Goal: Complete application form: Complete application form

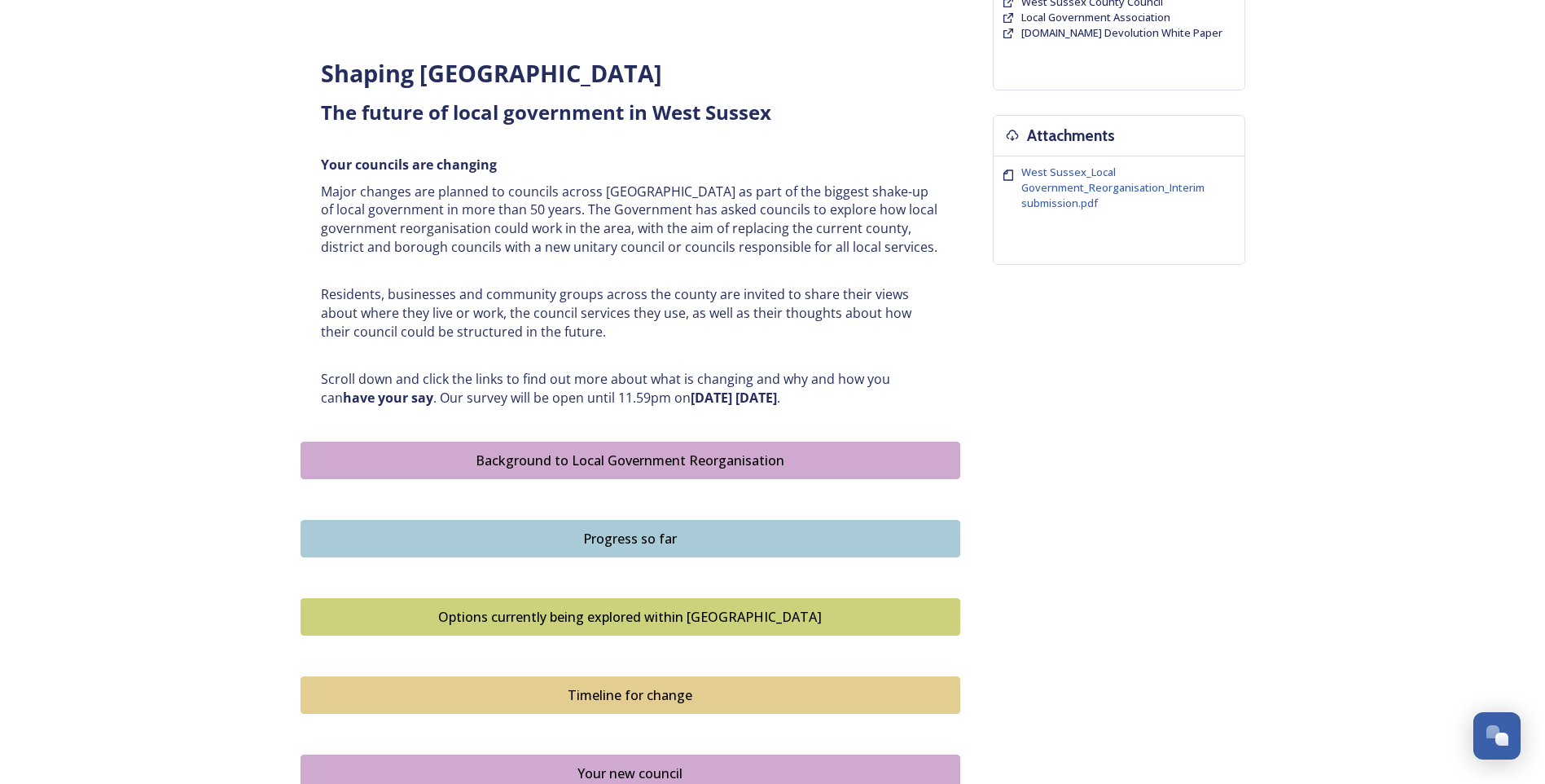
scroll to position [570, 0]
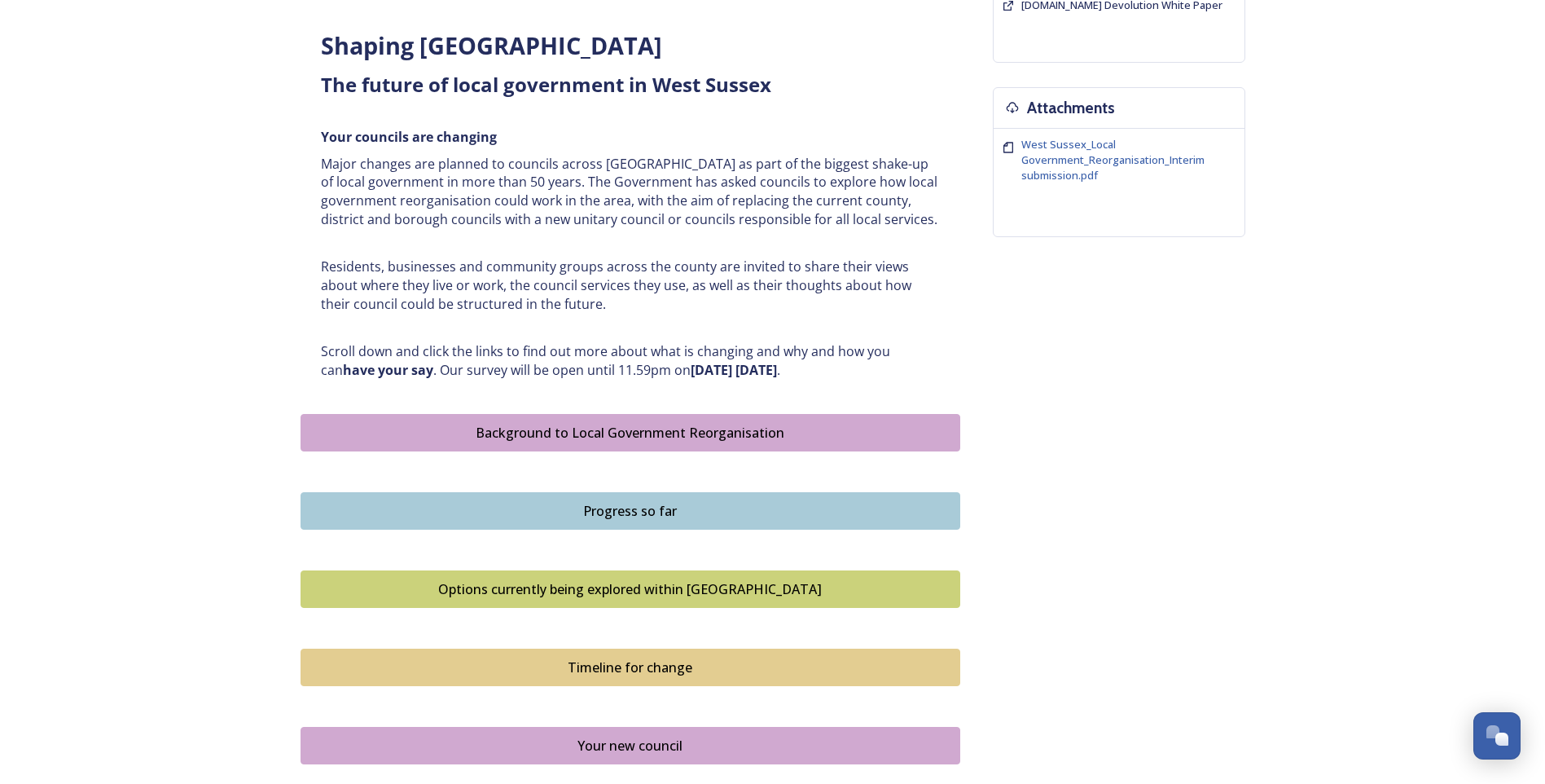
click at [568, 432] on div "Background to Local Government Reorganisation" at bounding box center [631, 432] width 642 height 19
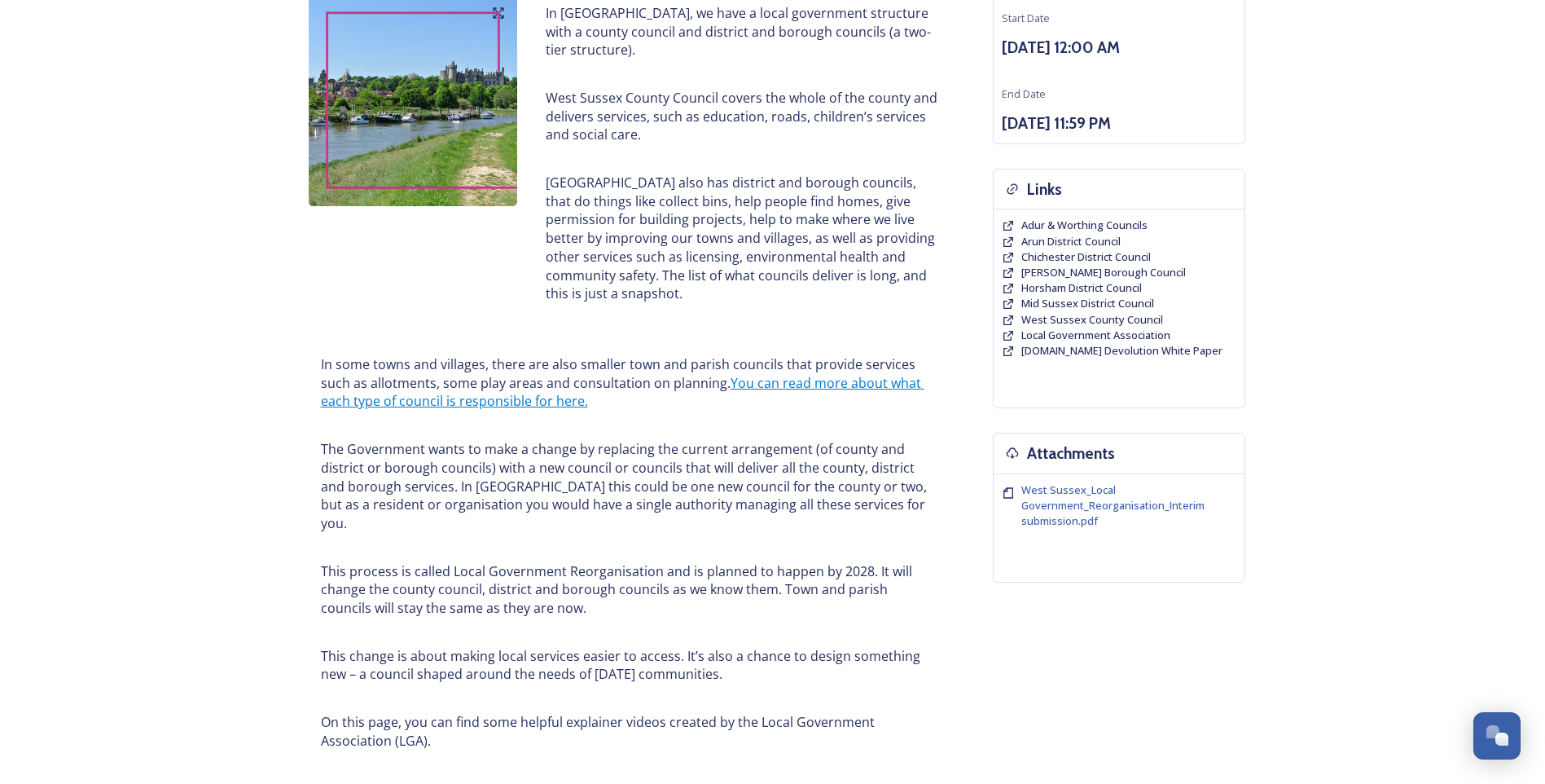
scroll to position [59, 0]
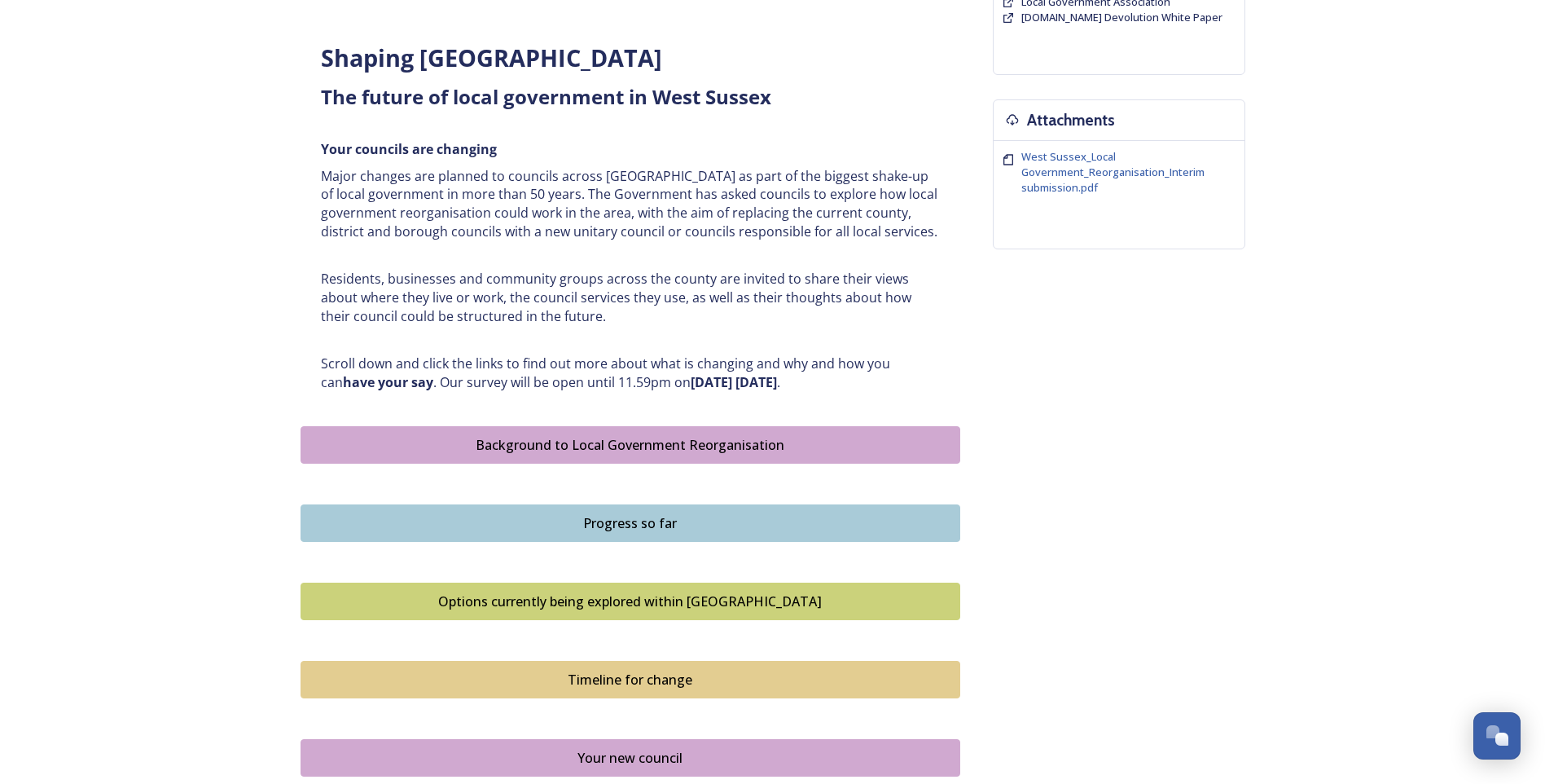
scroll to position [570, 0]
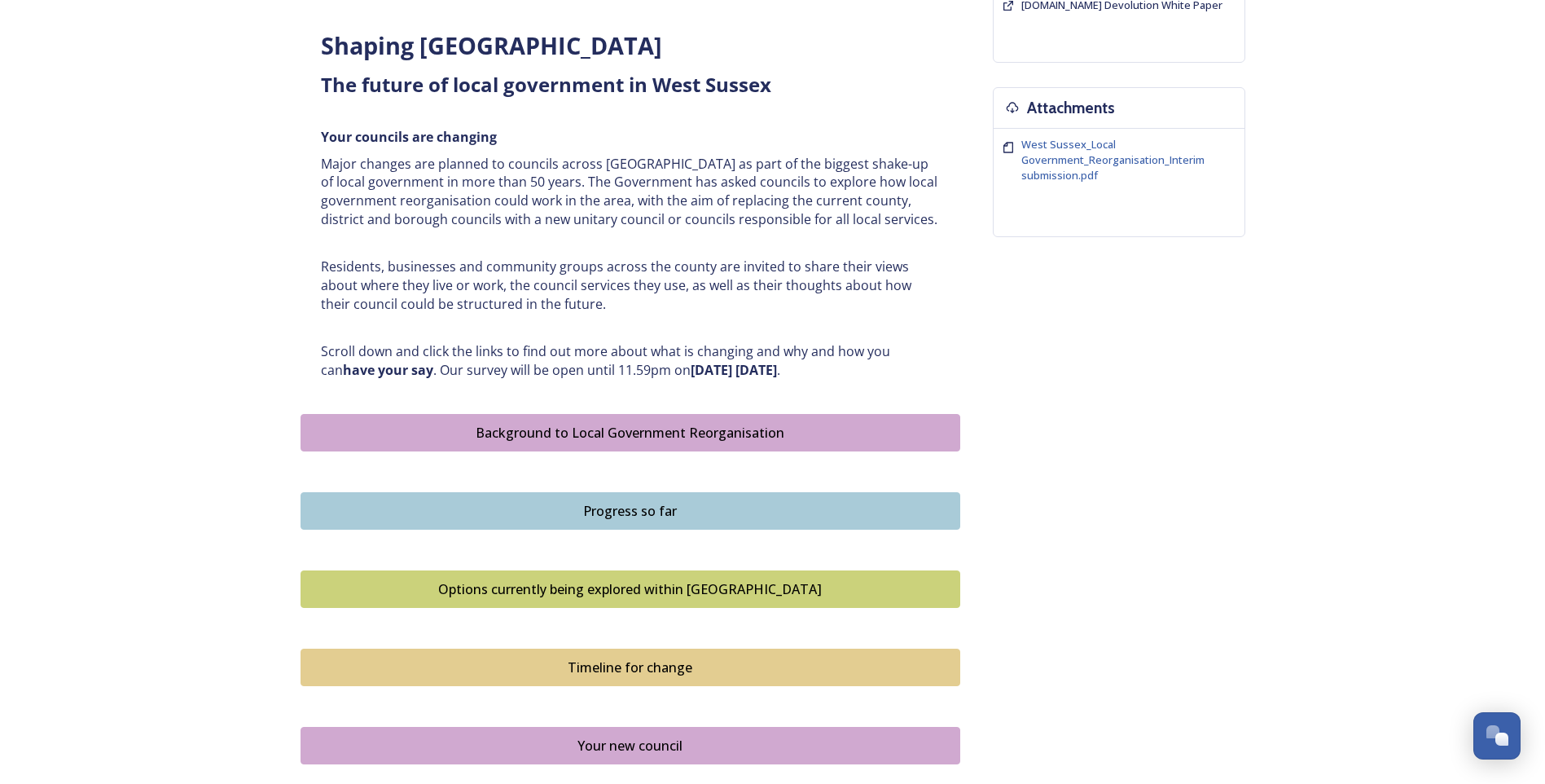
click at [616, 510] on div "Progress so far" at bounding box center [631, 511] width 642 height 19
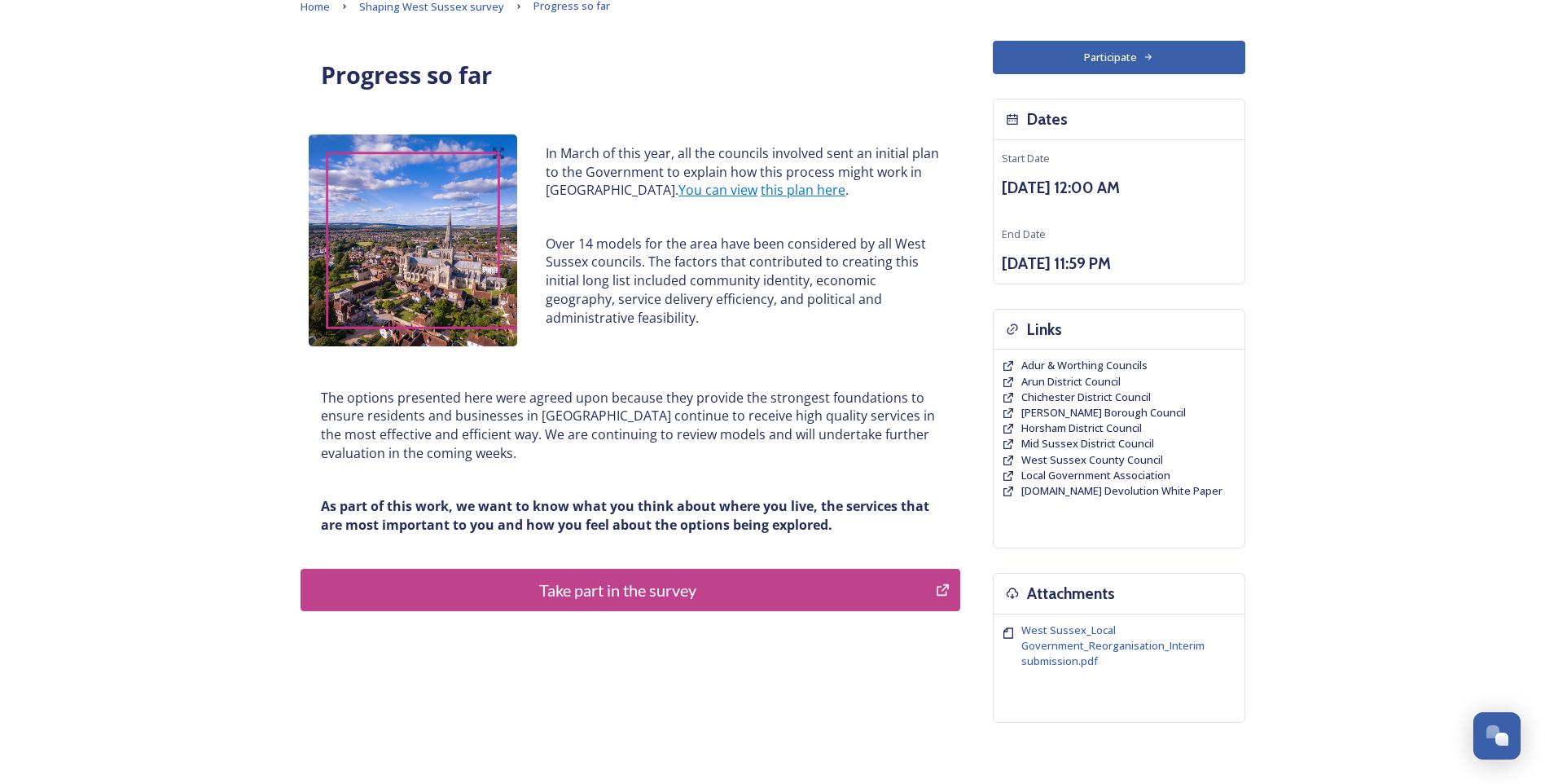
scroll to position [178, 0]
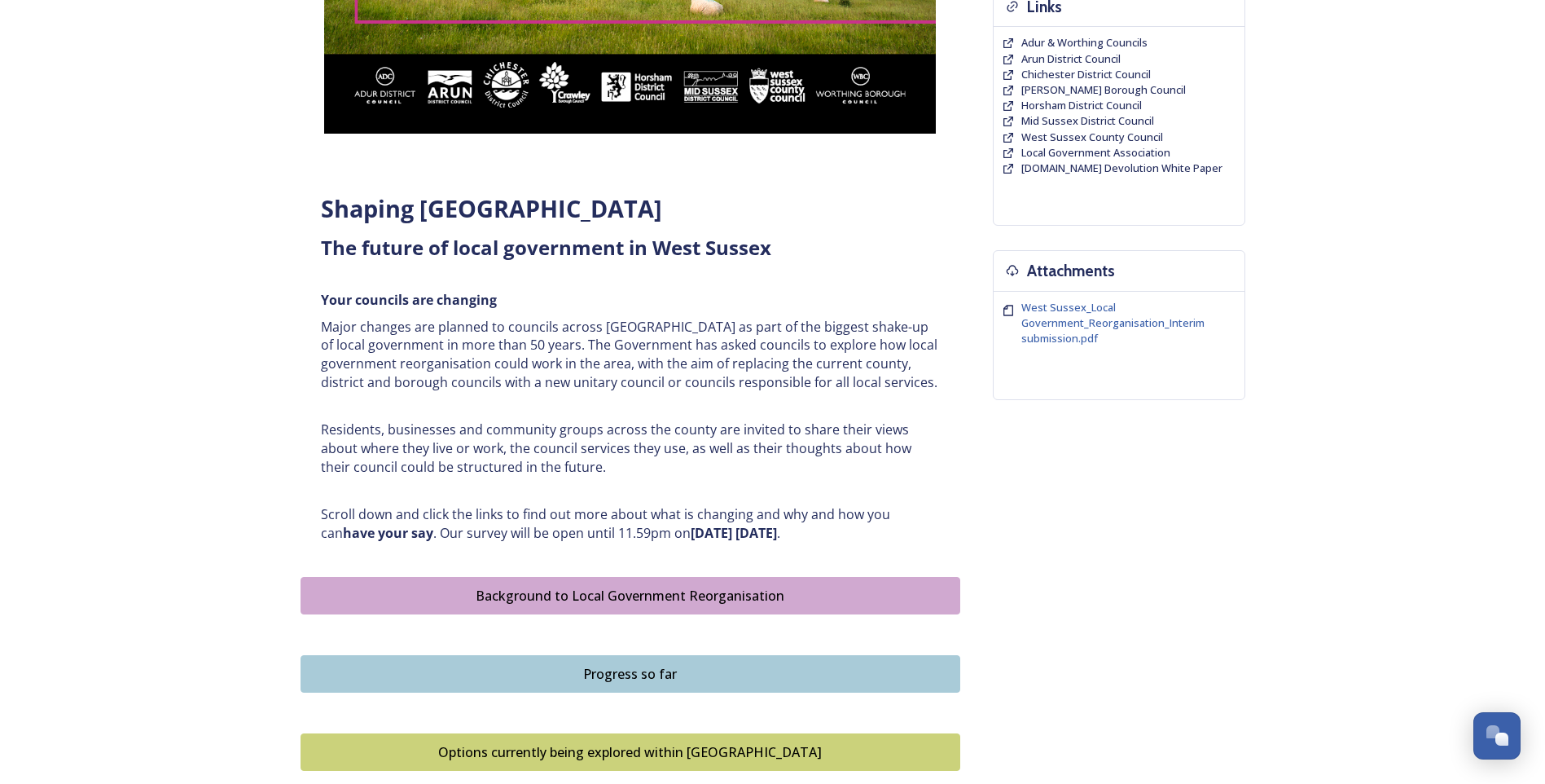
scroll to position [733, 0]
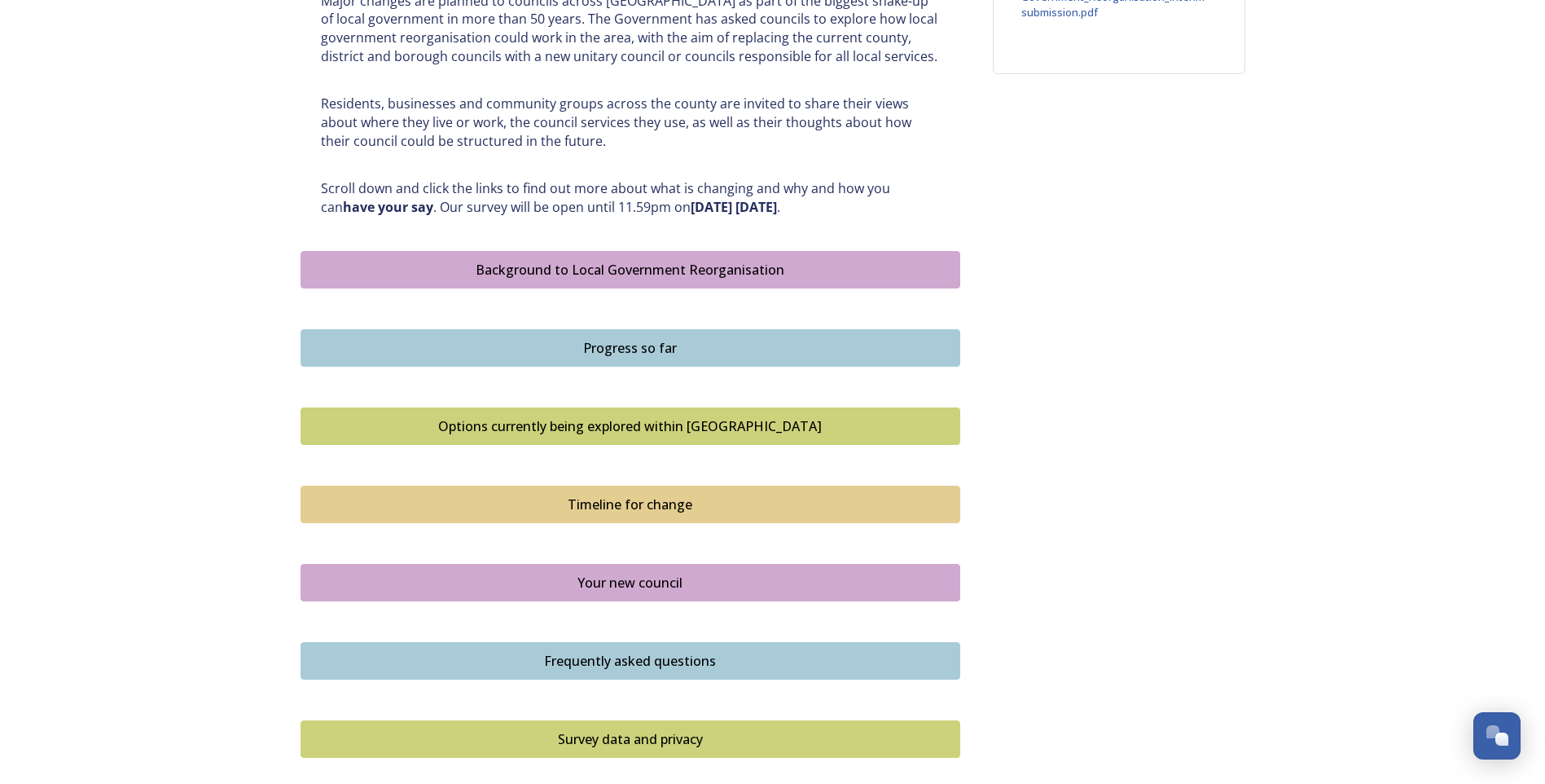
click at [645, 583] on div "Your new council" at bounding box center [631, 583] width 642 height 19
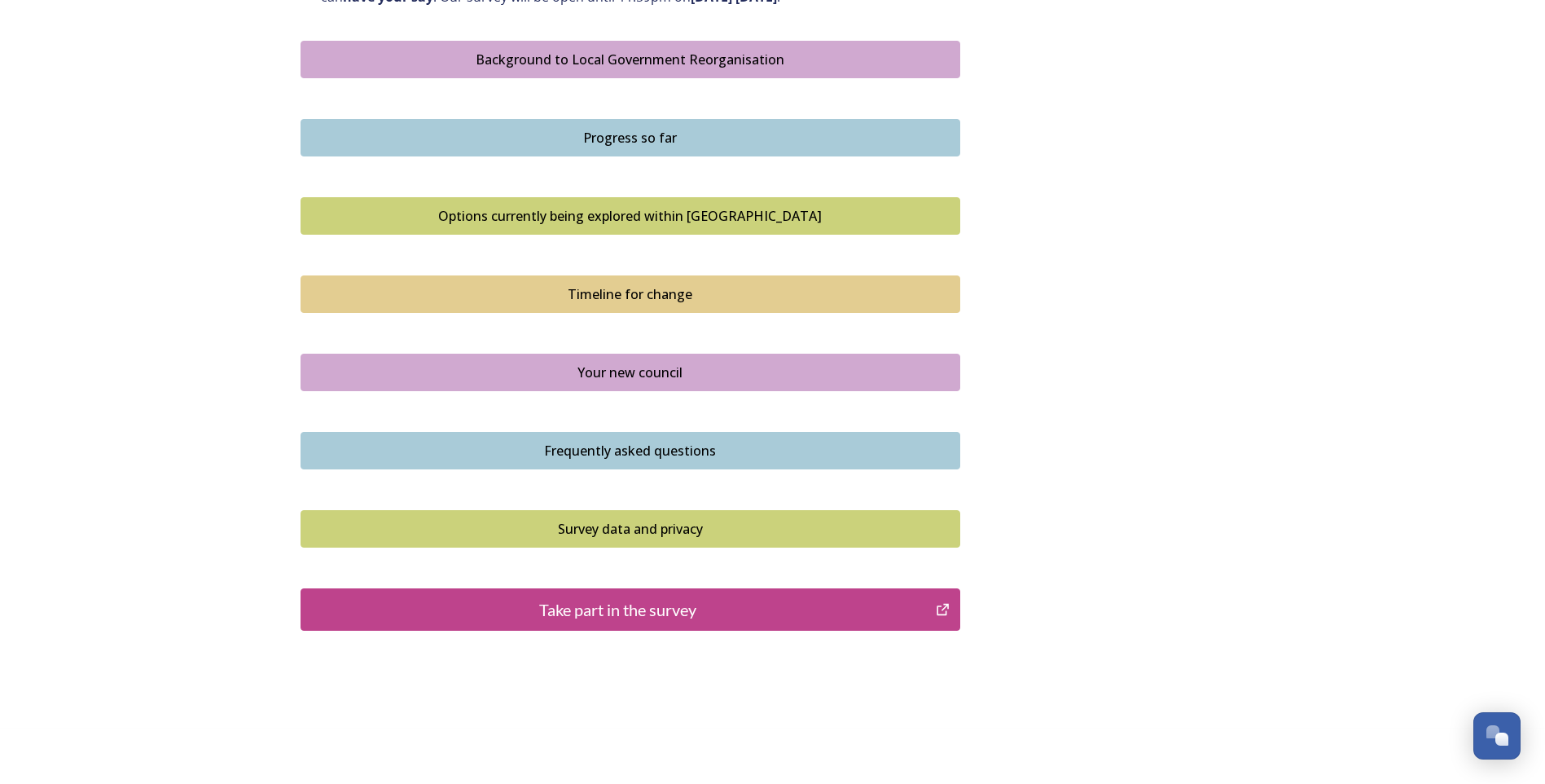
scroll to position [970, 0]
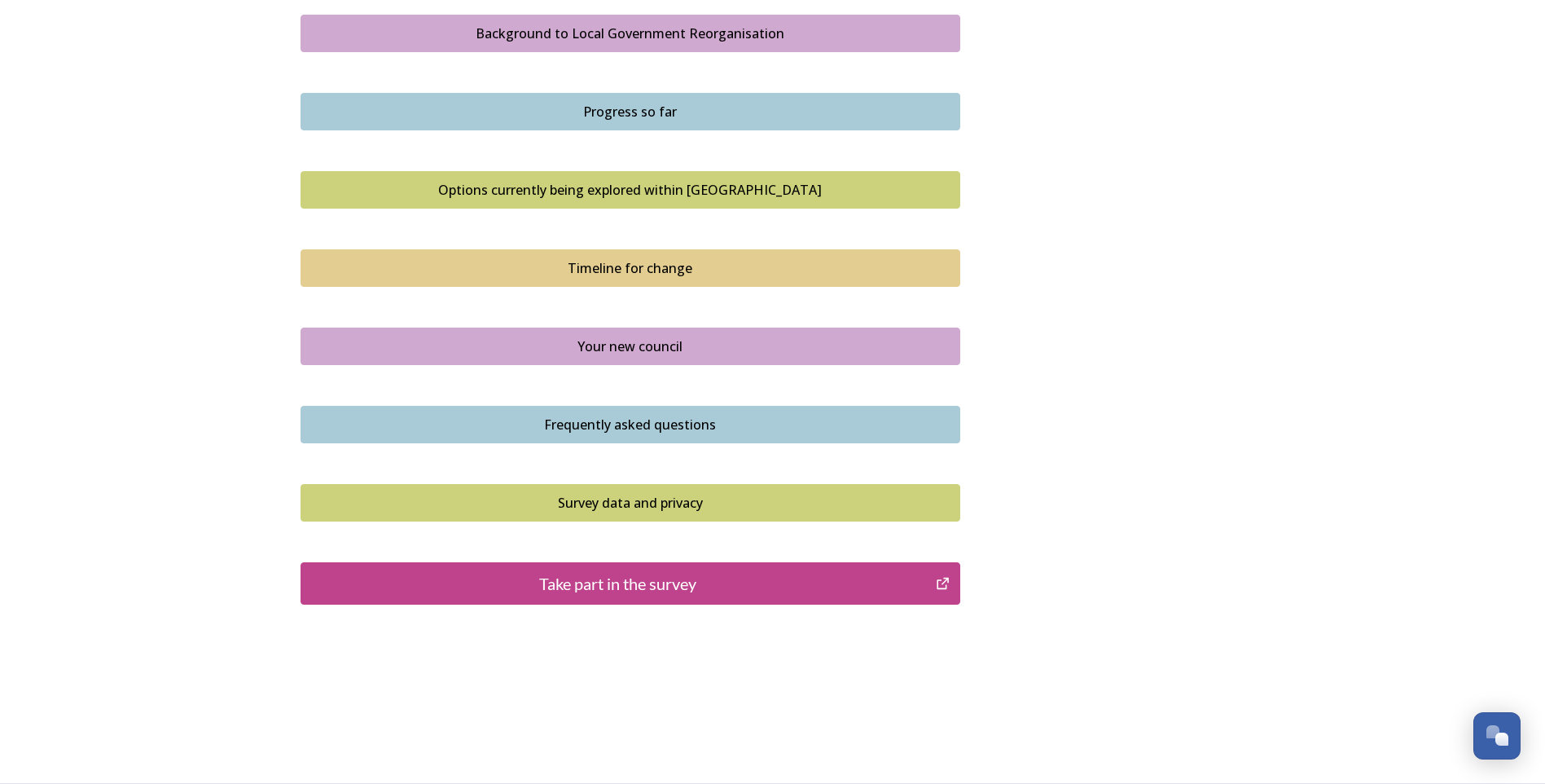
click at [606, 580] on div "Take part in the survey" at bounding box center [618, 584] width 618 height 25
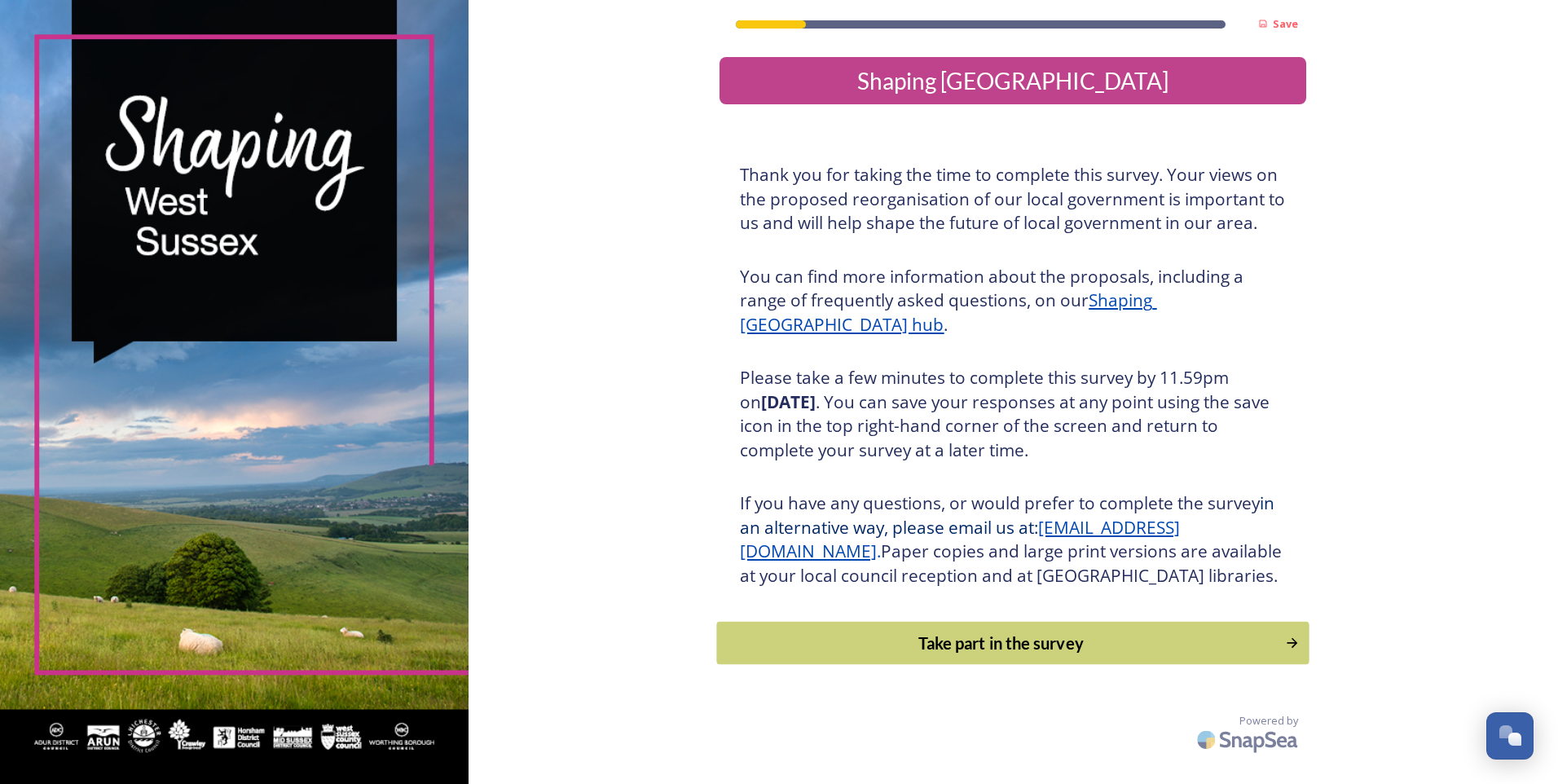
click at [964, 655] on div "Take part in the survey" at bounding box center [1001, 643] width 551 height 25
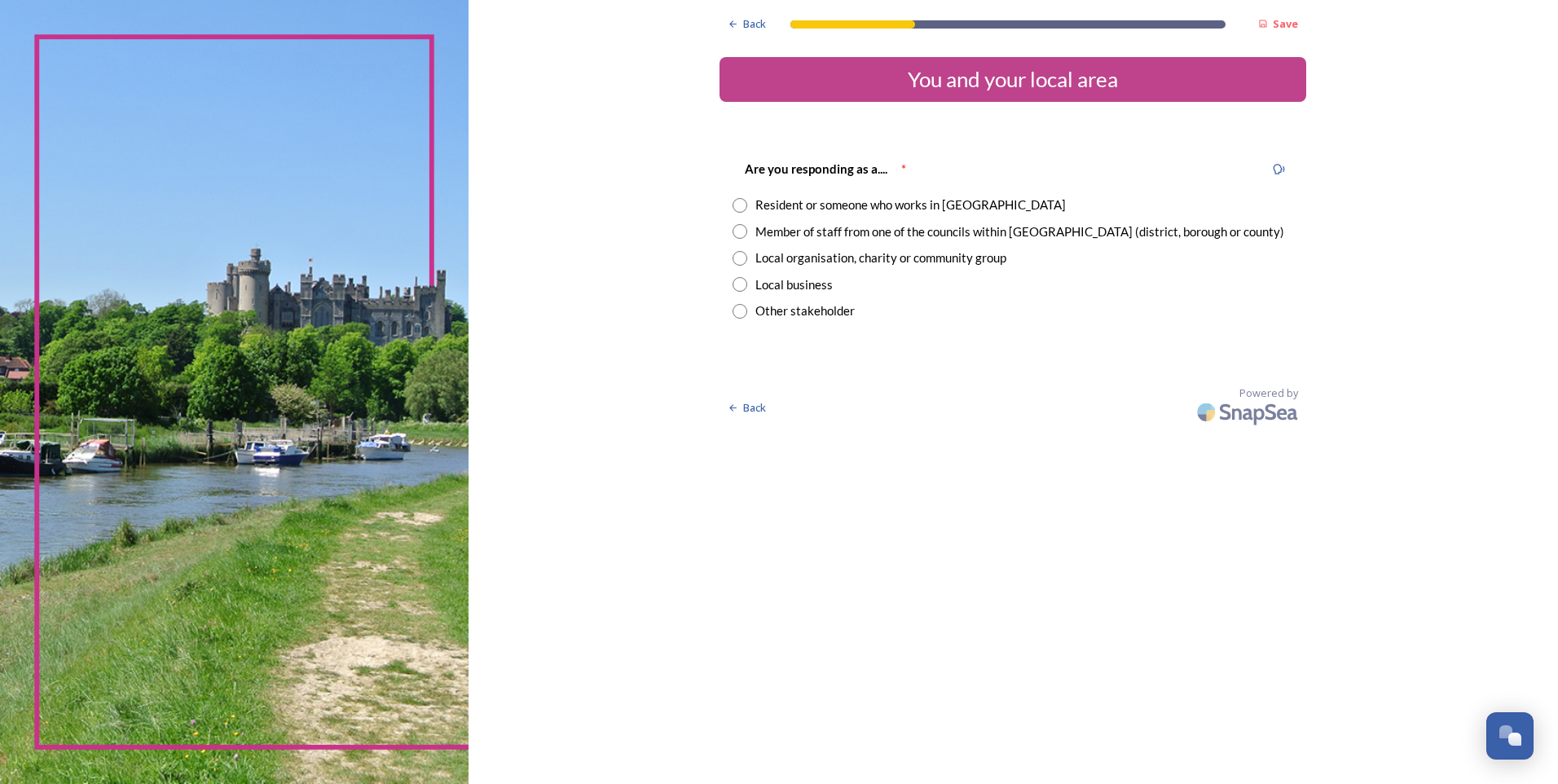
click at [734, 231] on input "radio" at bounding box center [739, 231] width 14 height 14
radio input "true"
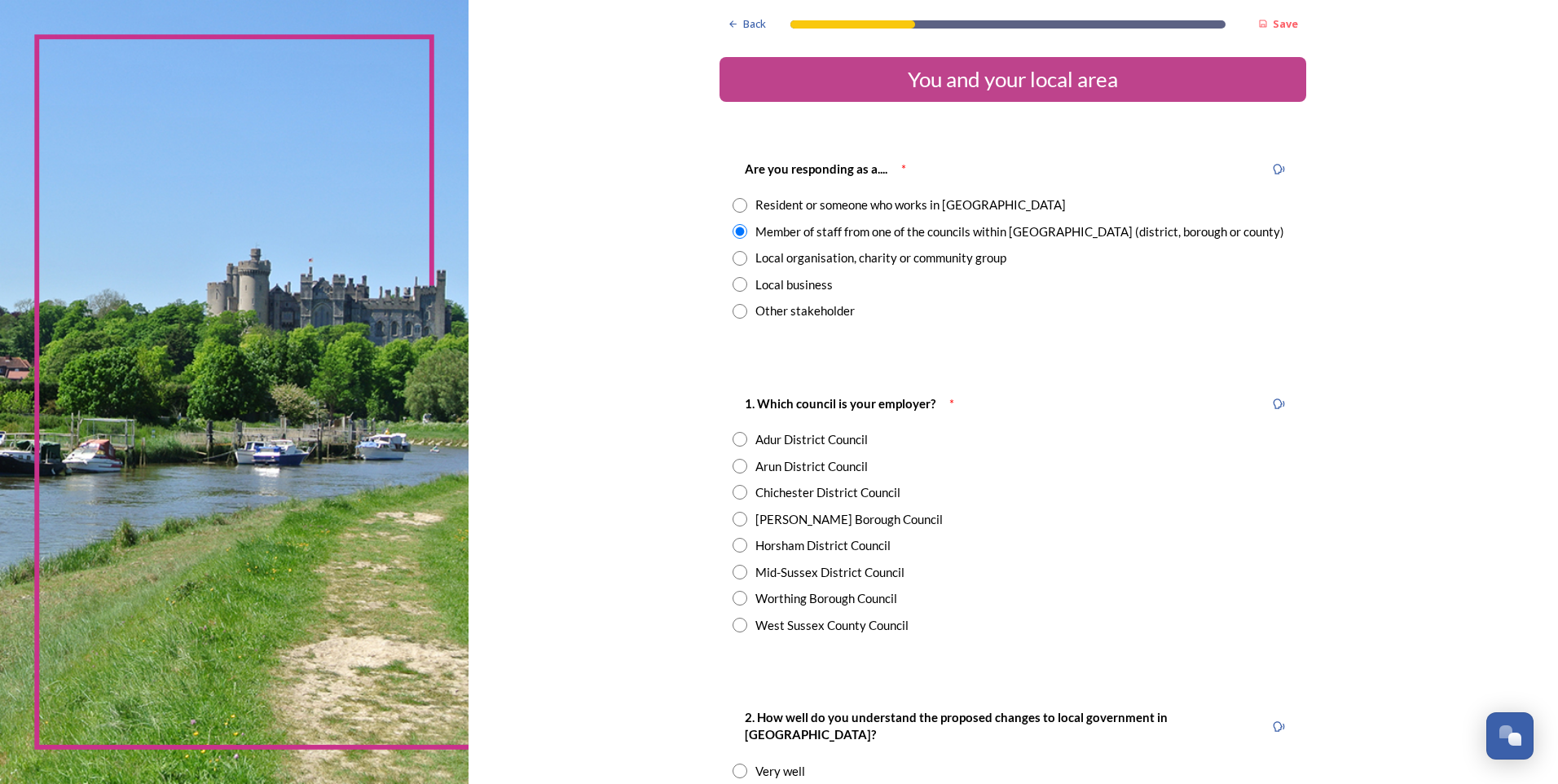
click at [732, 627] on input "radio" at bounding box center [739, 624] width 14 height 14
radio input "true"
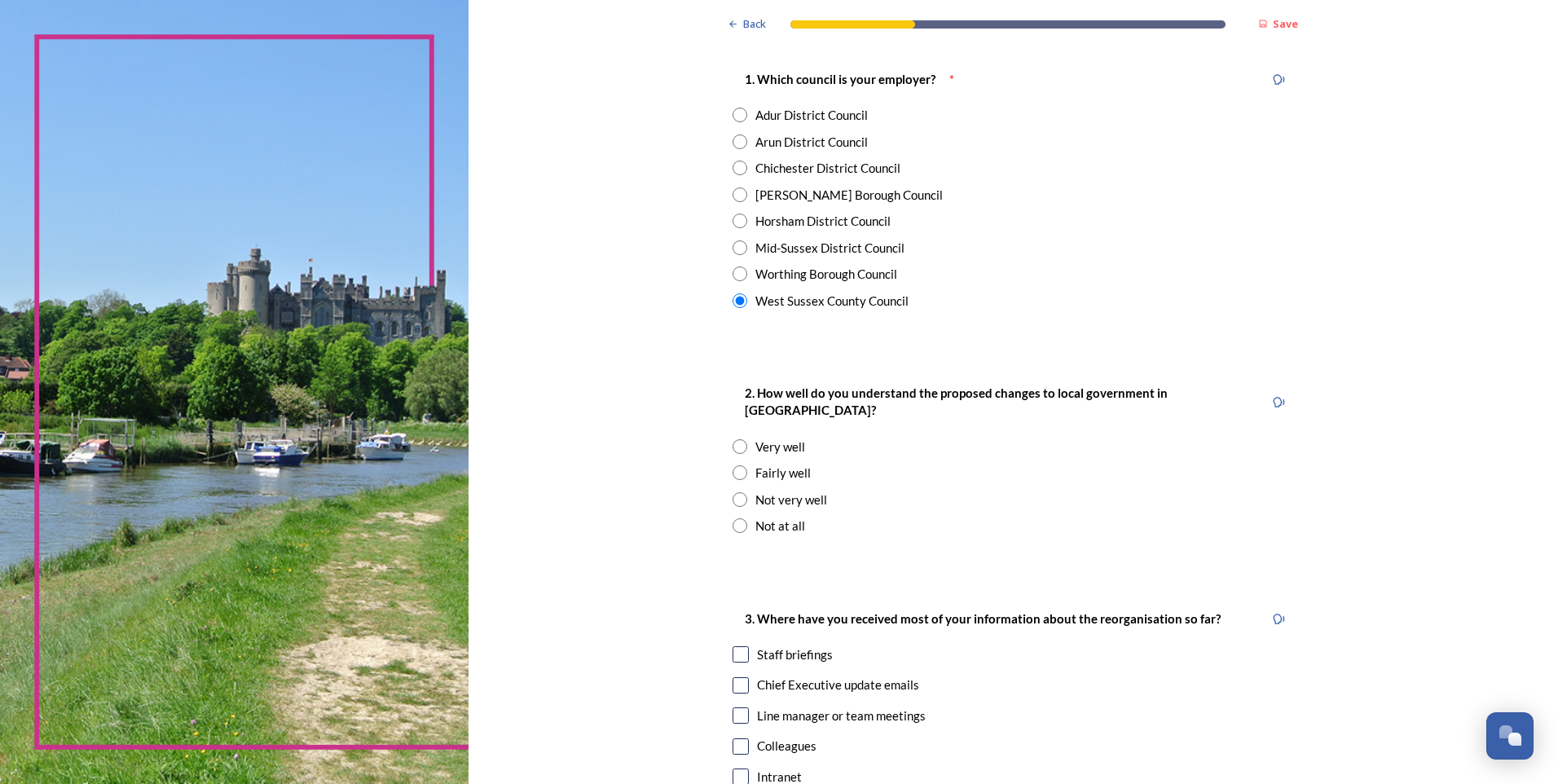
scroll to position [326, 0]
click at [734, 437] on input "radio" at bounding box center [739, 444] width 14 height 14
radio input "true"
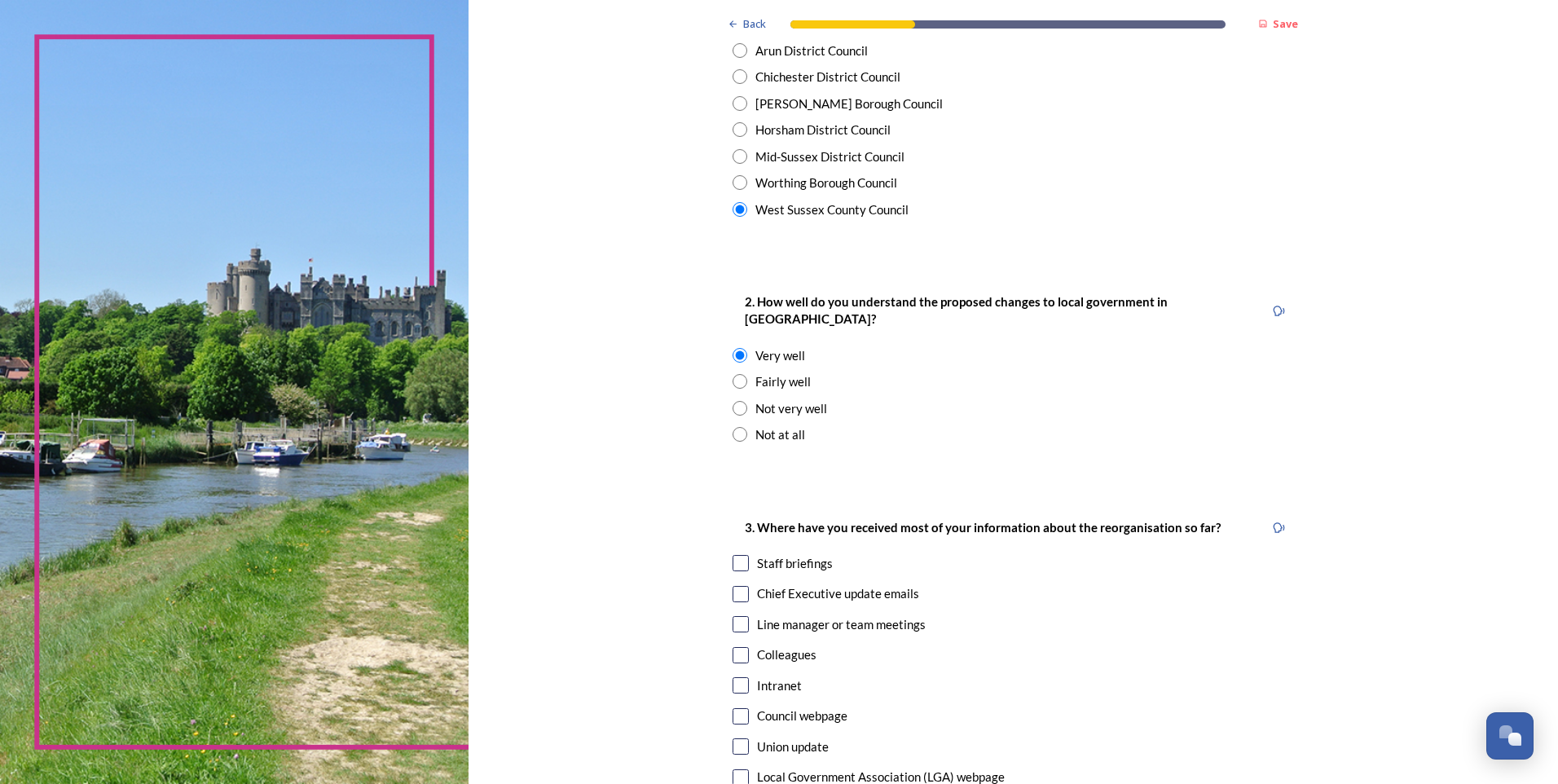
scroll to position [489, 0]
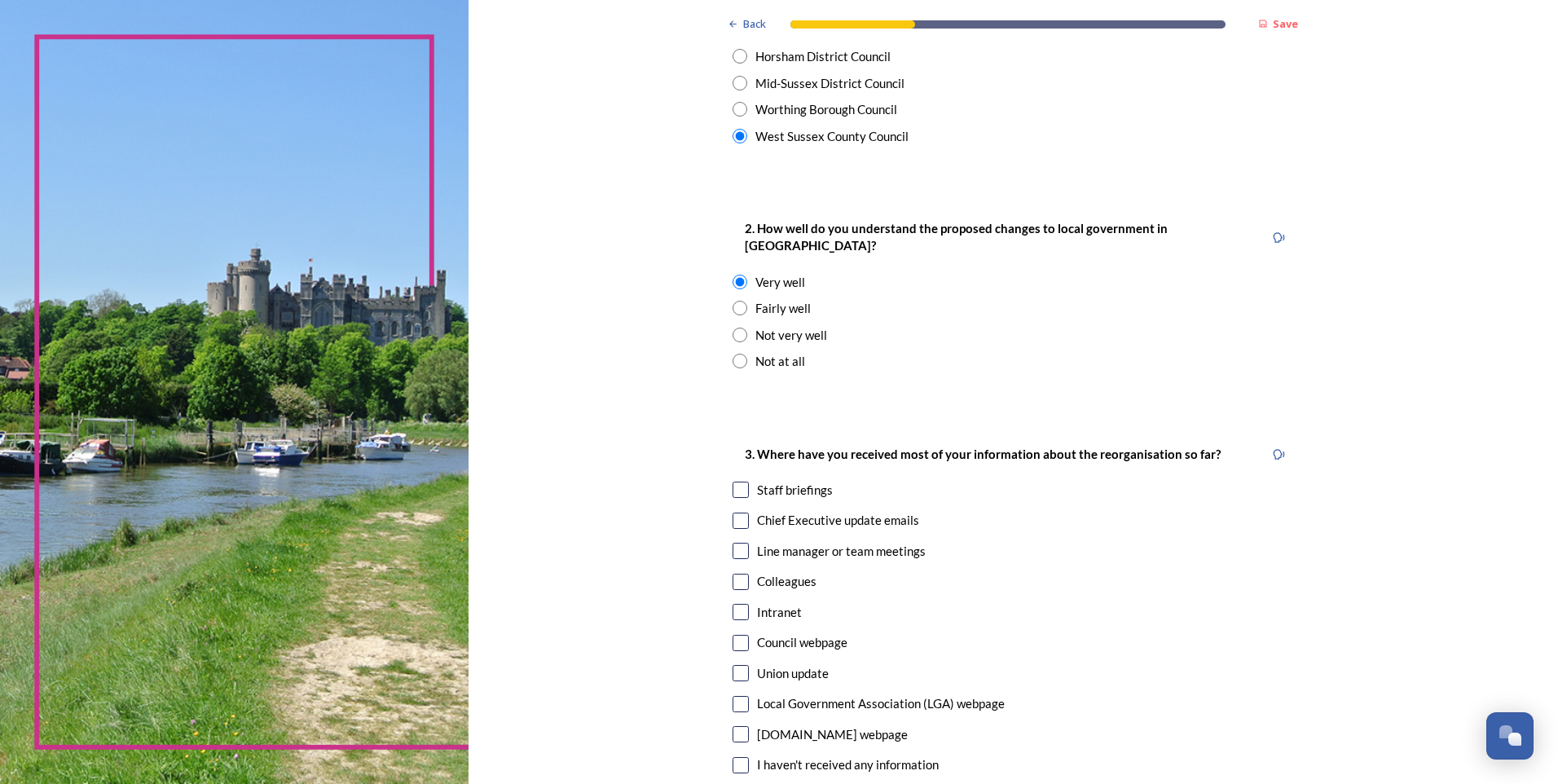
click at [735, 481] on input "checkbox" at bounding box center [740, 489] width 16 height 16
checkbox input "true"
click at [739, 513] on input "checkbox" at bounding box center [740, 520] width 16 height 16
checkbox input "true"
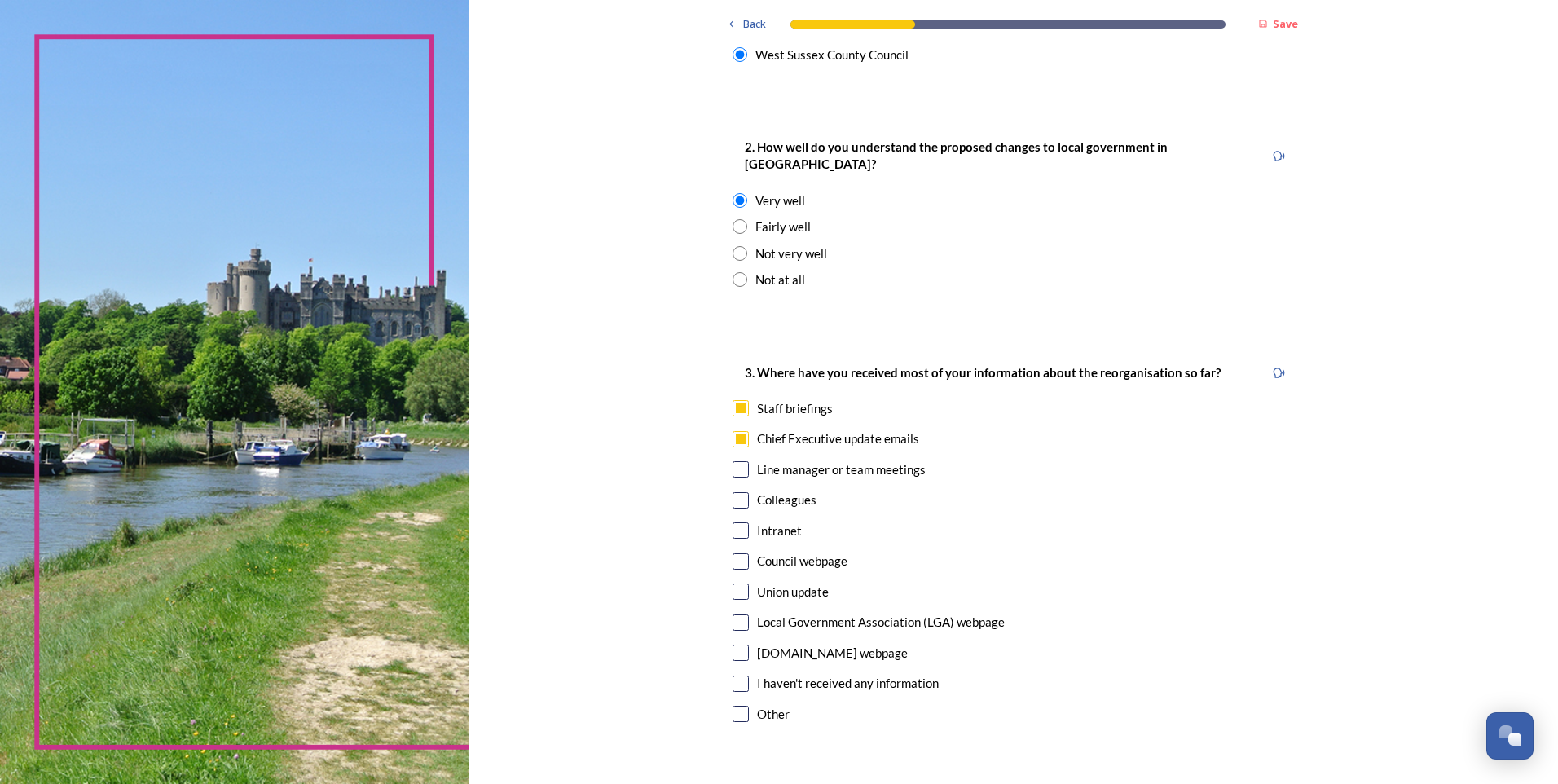
scroll to position [652, 0]
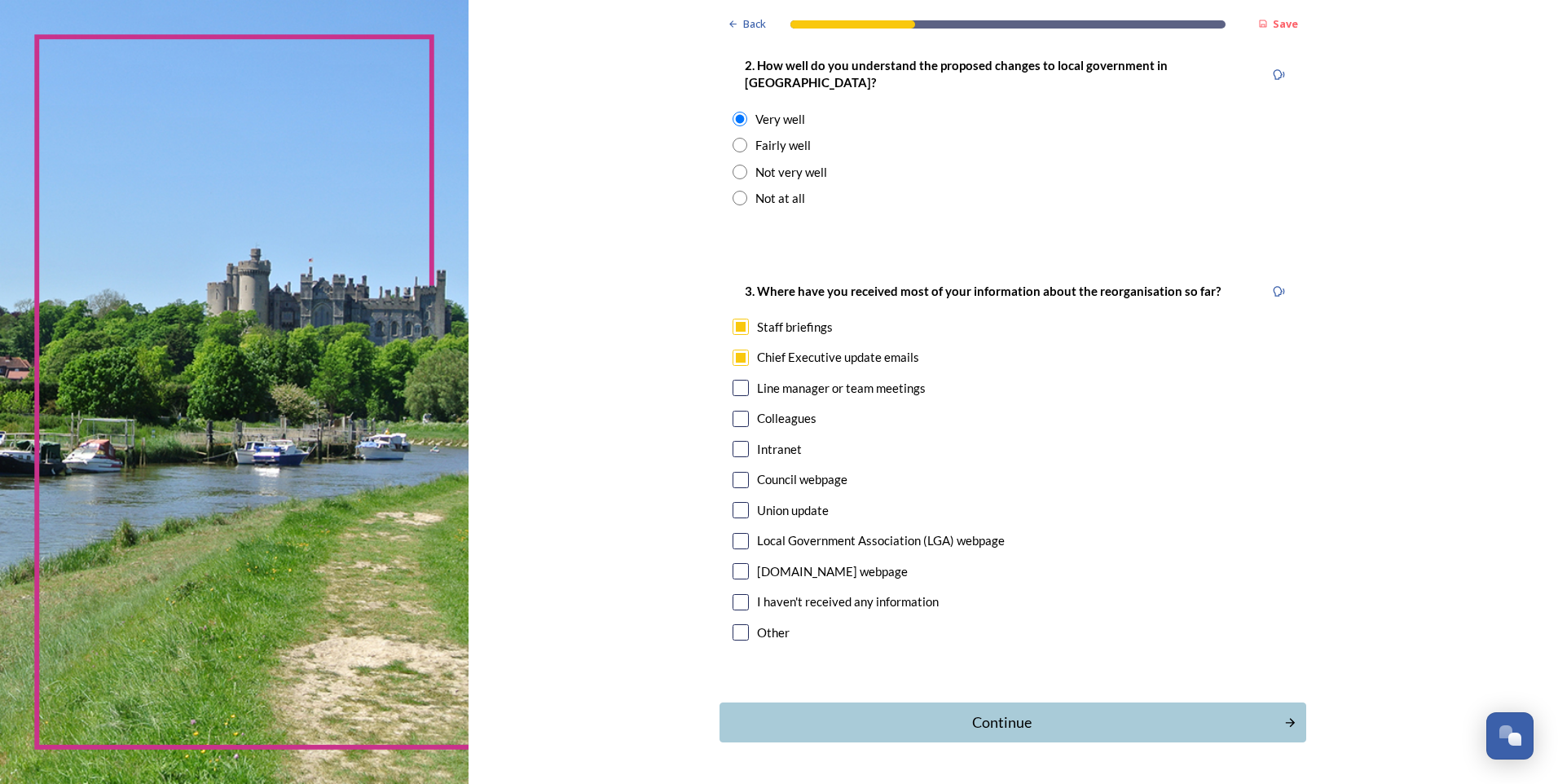
click at [736, 472] on input "checkbox" at bounding box center [740, 479] width 16 height 16
click at [737, 472] on input "checkbox" at bounding box center [740, 479] width 16 height 16
checkbox input "false"
click at [734, 380] on input "checkbox" at bounding box center [740, 387] width 16 height 16
checkbox input "true"
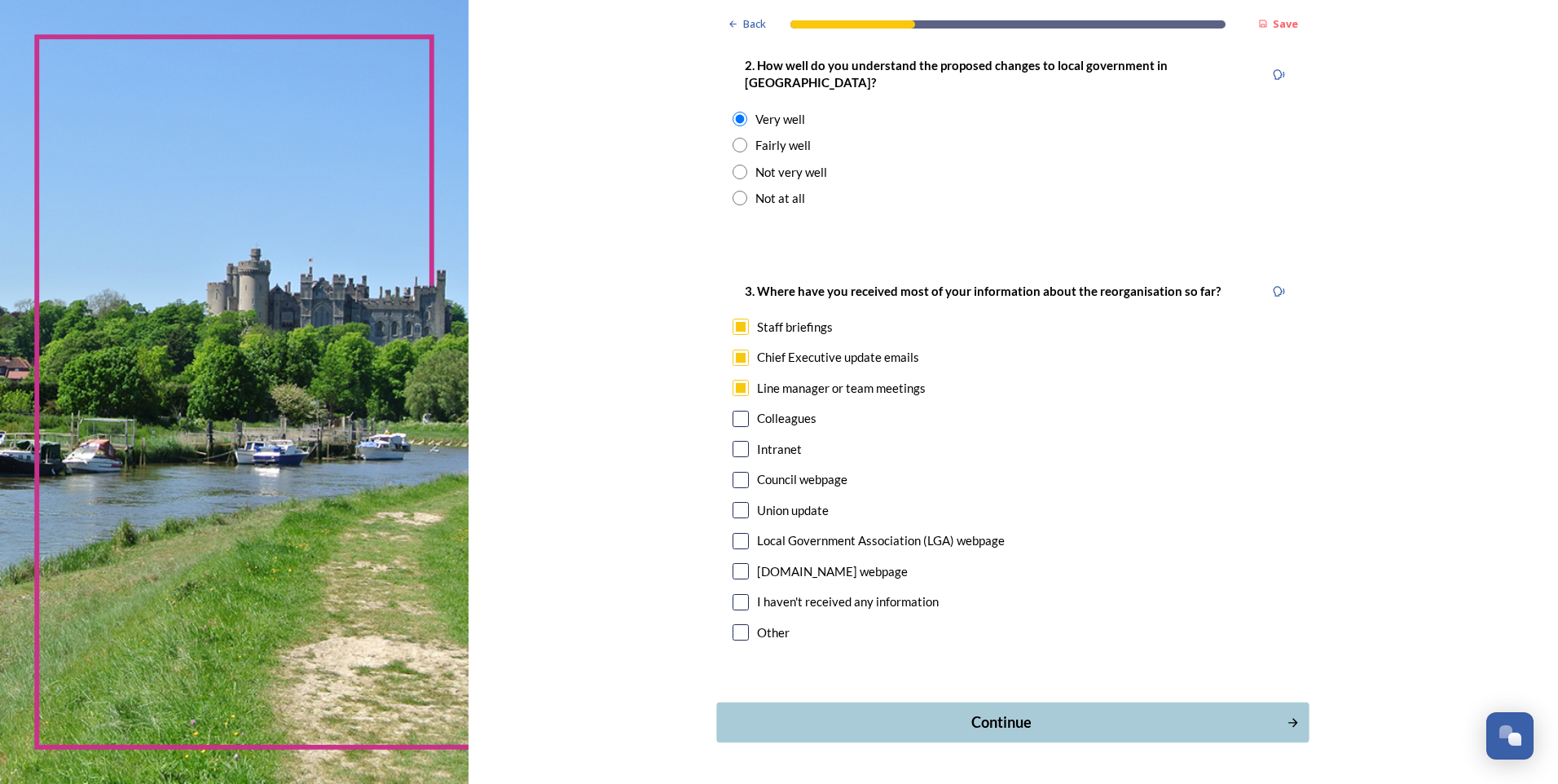
click at [996, 711] on div "Continue" at bounding box center [1001, 722] width 551 height 22
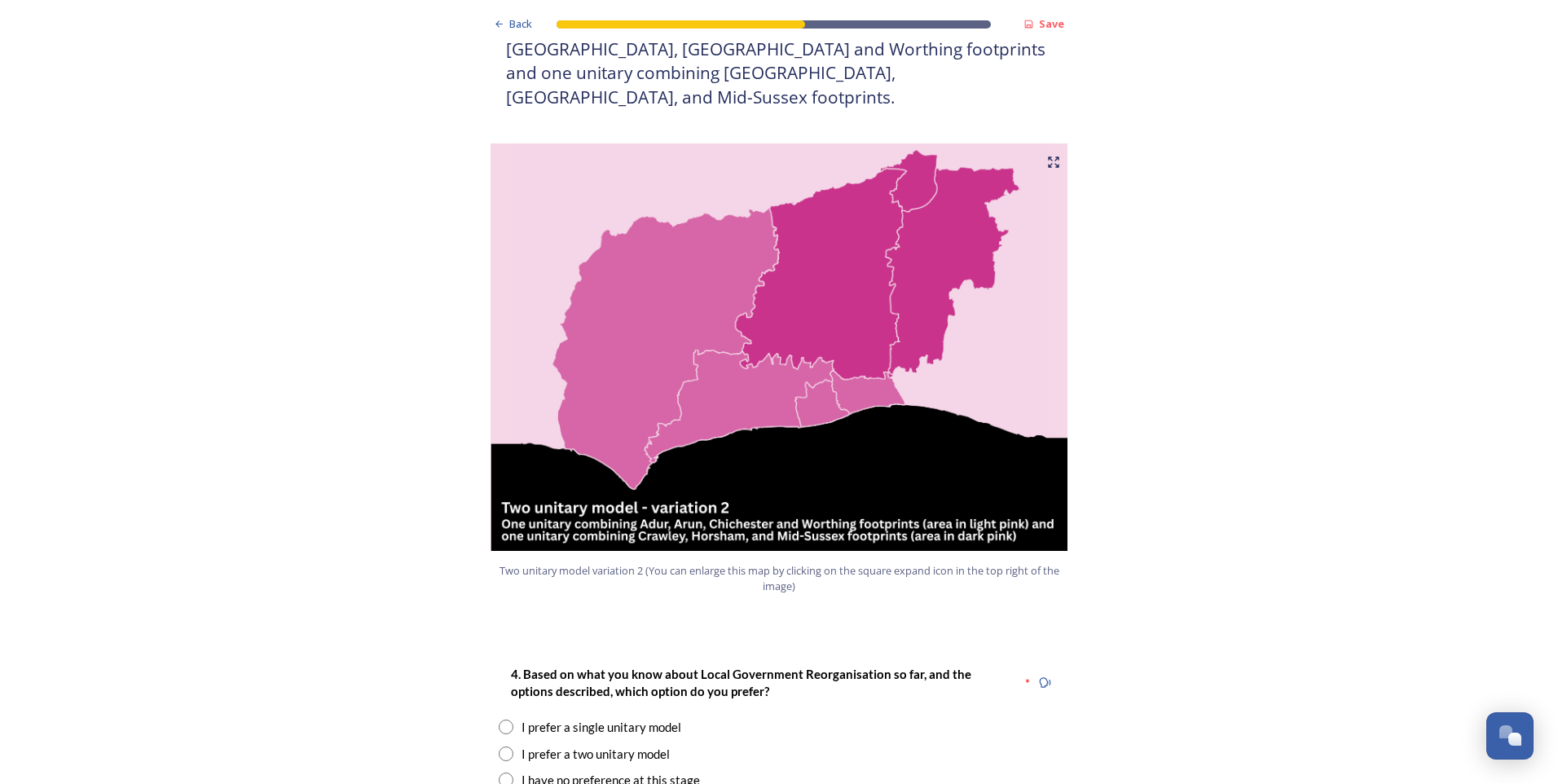
scroll to position [1711, 0]
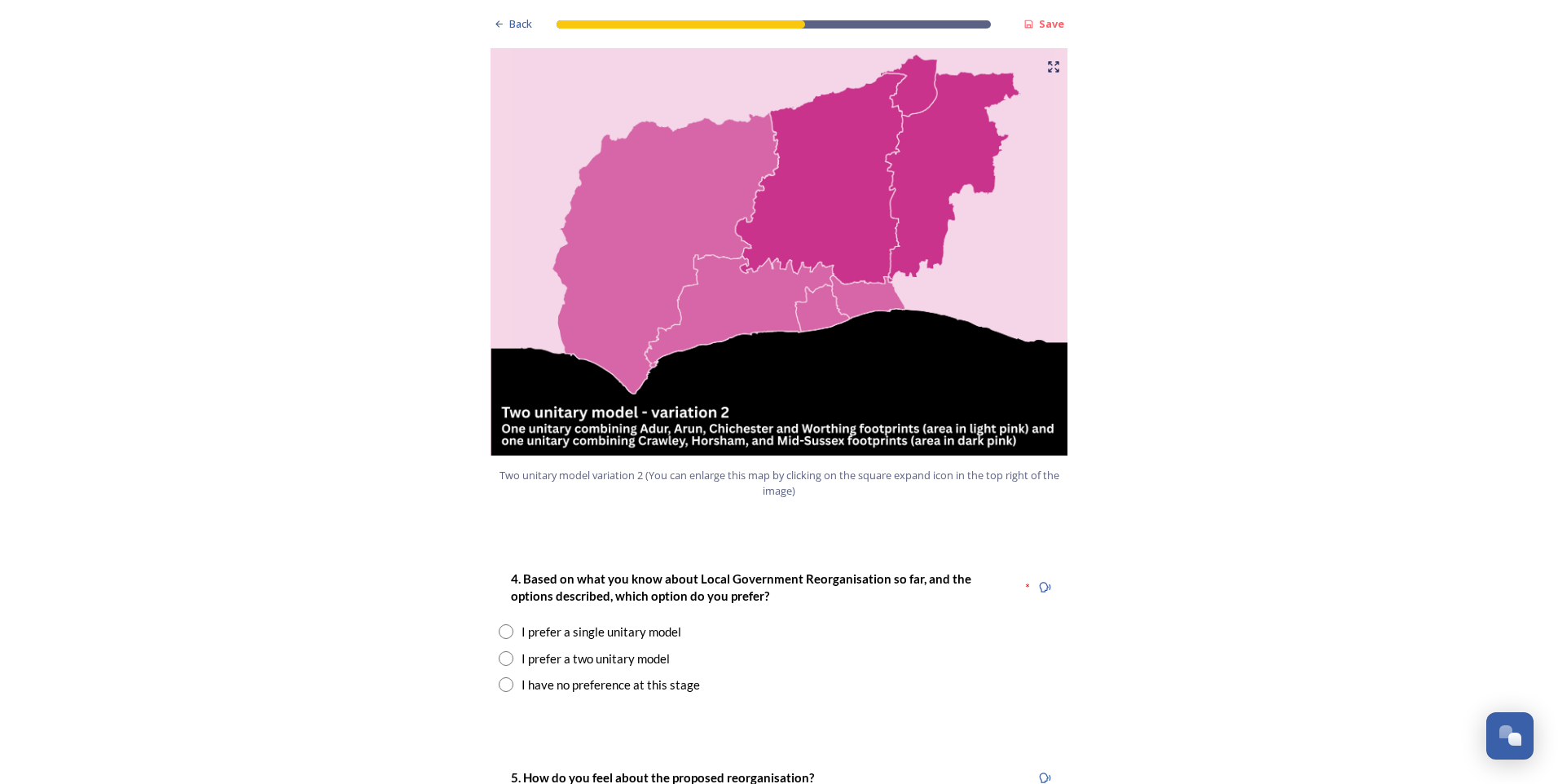
click at [499, 624] on input "radio" at bounding box center [505, 631] width 14 height 14
radio input "true"
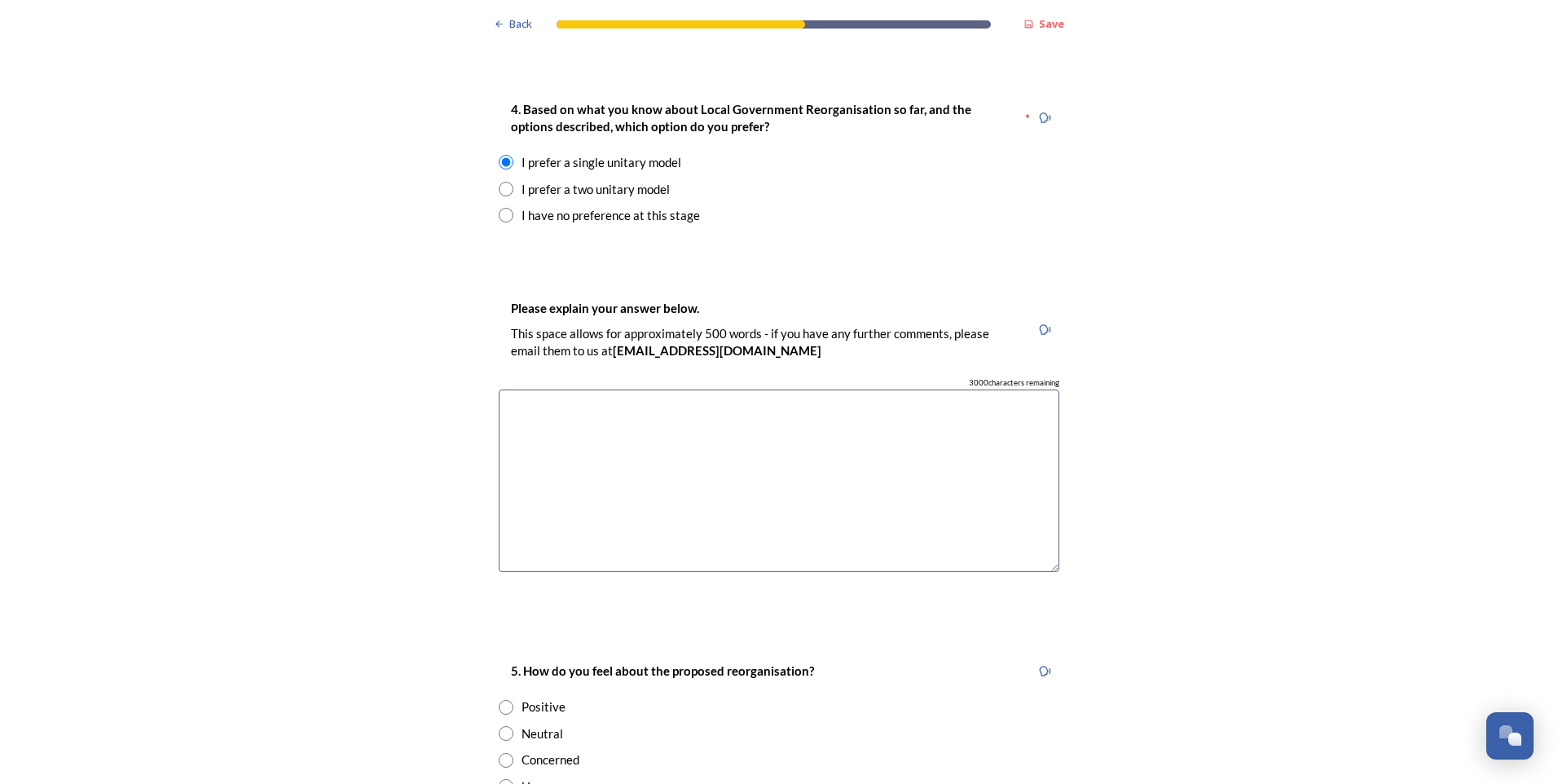
scroll to position [2281, 0]
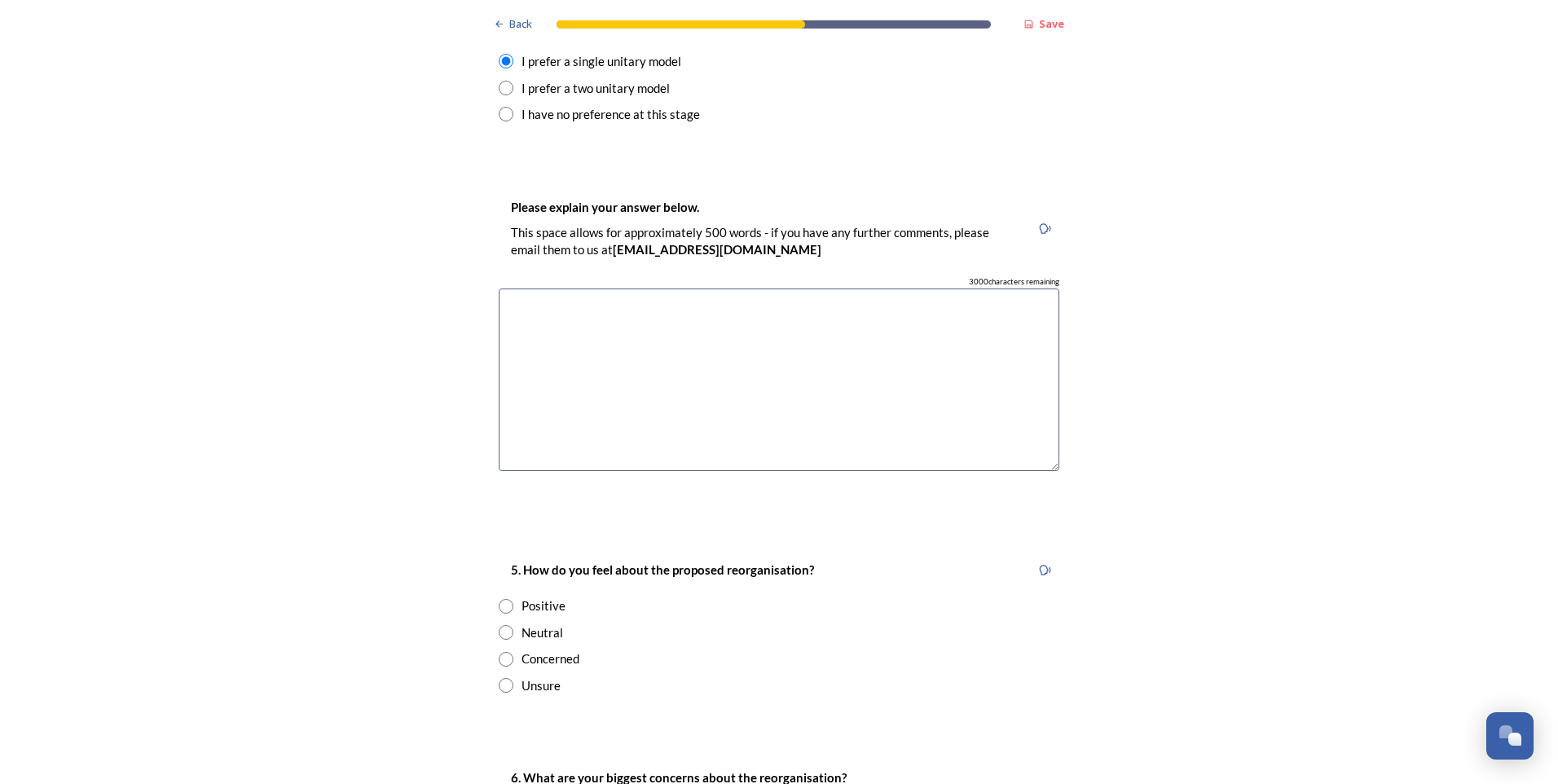
click at [550, 288] on textarea at bounding box center [779, 380] width 561 height 183
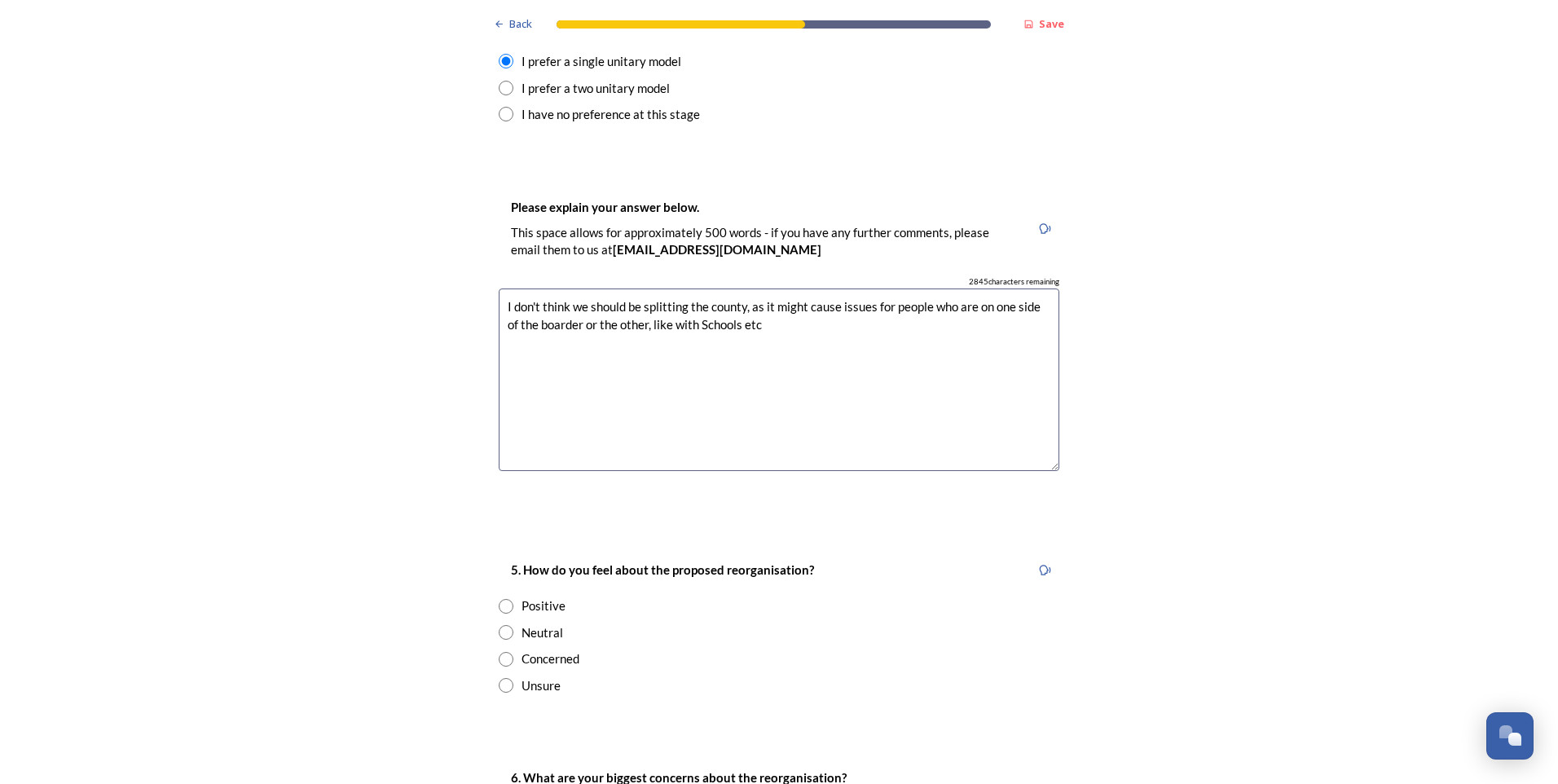
click at [741, 288] on textarea "I don't think we should be splitting the county, as it might cause issues for p…" at bounding box center [779, 380] width 561 height 183
click at [818, 288] on textarea "I don't think we should be splitting the county into sections, as it might caus…" at bounding box center [779, 380] width 561 height 183
click at [541, 298] on textarea "I don't think we should be splitting the county into sections, as it might caus…" at bounding box center [779, 380] width 561 height 183
click at [757, 296] on textarea "I don't think we should be splitting the county into sections, as it might caus…" at bounding box center [779, 380] width 561 height 183
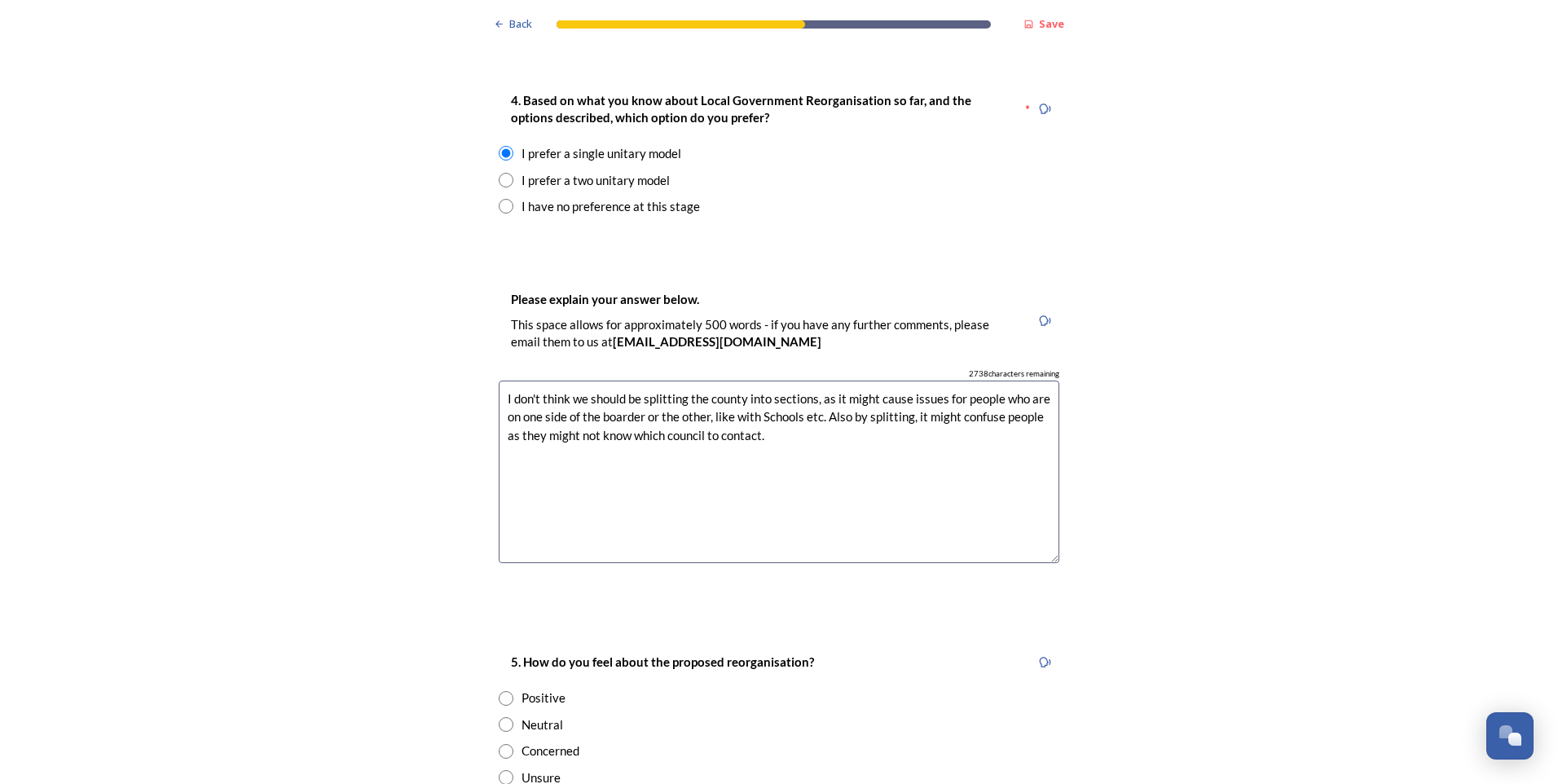
scroll to position [2037, 0]
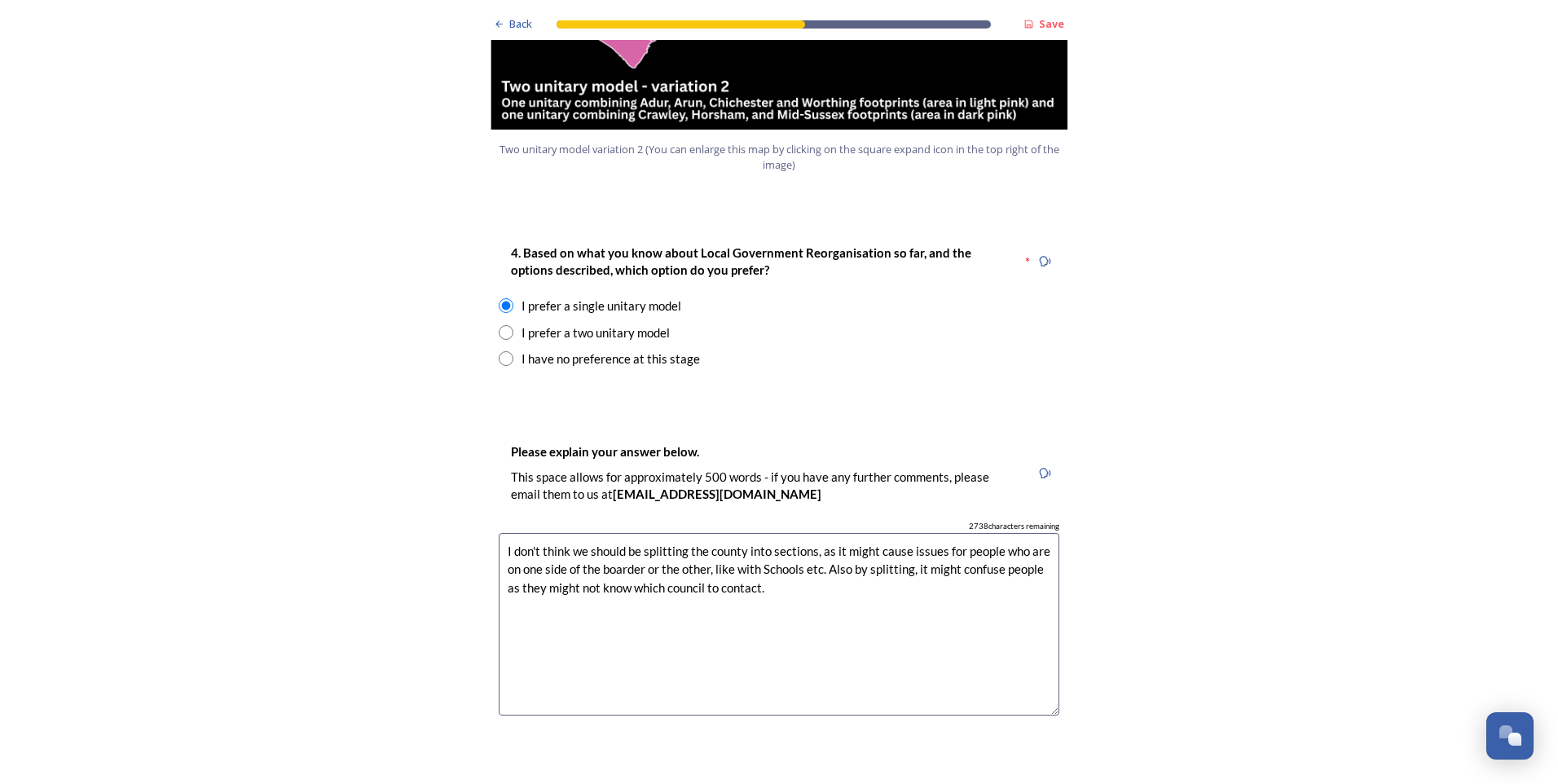
click at [385, 414] on div "Back Save Prioritising future services As explained on our Shaping [GEOGRAPHIC_…" at bounding box center [779, 612] width 1558 height 5299
click at [317, 325] on div "Back Save Prioritising future services As explained on our Shaping [GEOGRAPHIC_…" at bounding box center [779, 612] width 1558 height 5299
click at [307, 315] on div "Back Save Prioritising future services As explained on our Shaping [GEOGRAPHIC_…" at bounding box center [779, 612] width 1558 height 5299
click at [825, 533] on textarea "I don't think we should be splitting the county into sections, as it might caus…" at bounding box center [779, 624] width 561 height 183
click at [661, 541] on textarea "I don't think we should be splitting the county into sections, as it might caus…" at bounding box center [779, 624] width 561 height 183
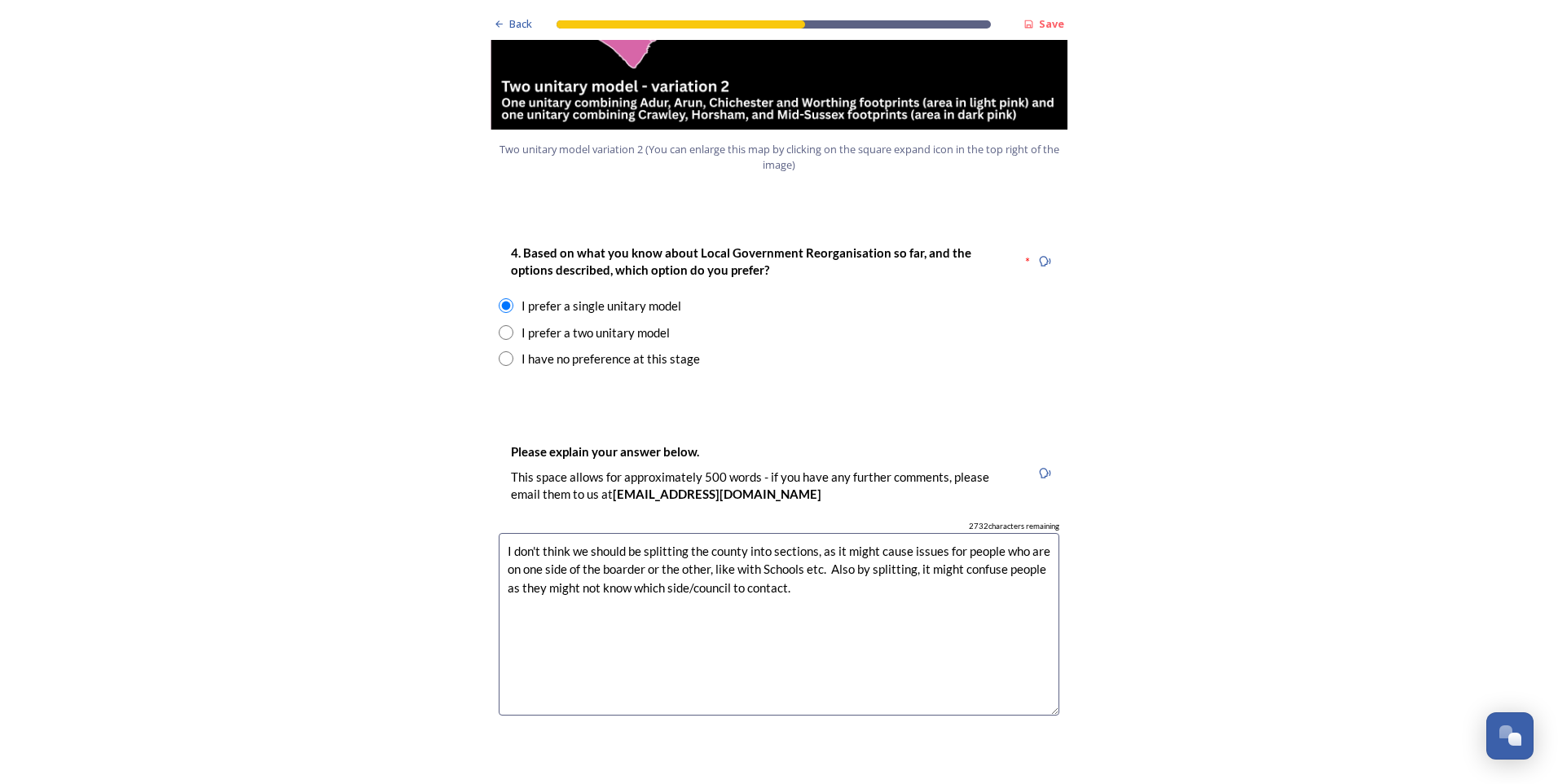
click at [798, 545] on textarea "I don't think we should be splitting the county into sections, as it might caus…" at bounding box center [779, 624] width 561 height 183
type textarea "I don't think we should be splitting the county into sections, as it might caus…"
click at [331, 570] on div "Back Save Prioritising future services As explained on our Shaping [GEOGRAPHIC_…" at bounding box center [779, 612] width 1558 height 5299
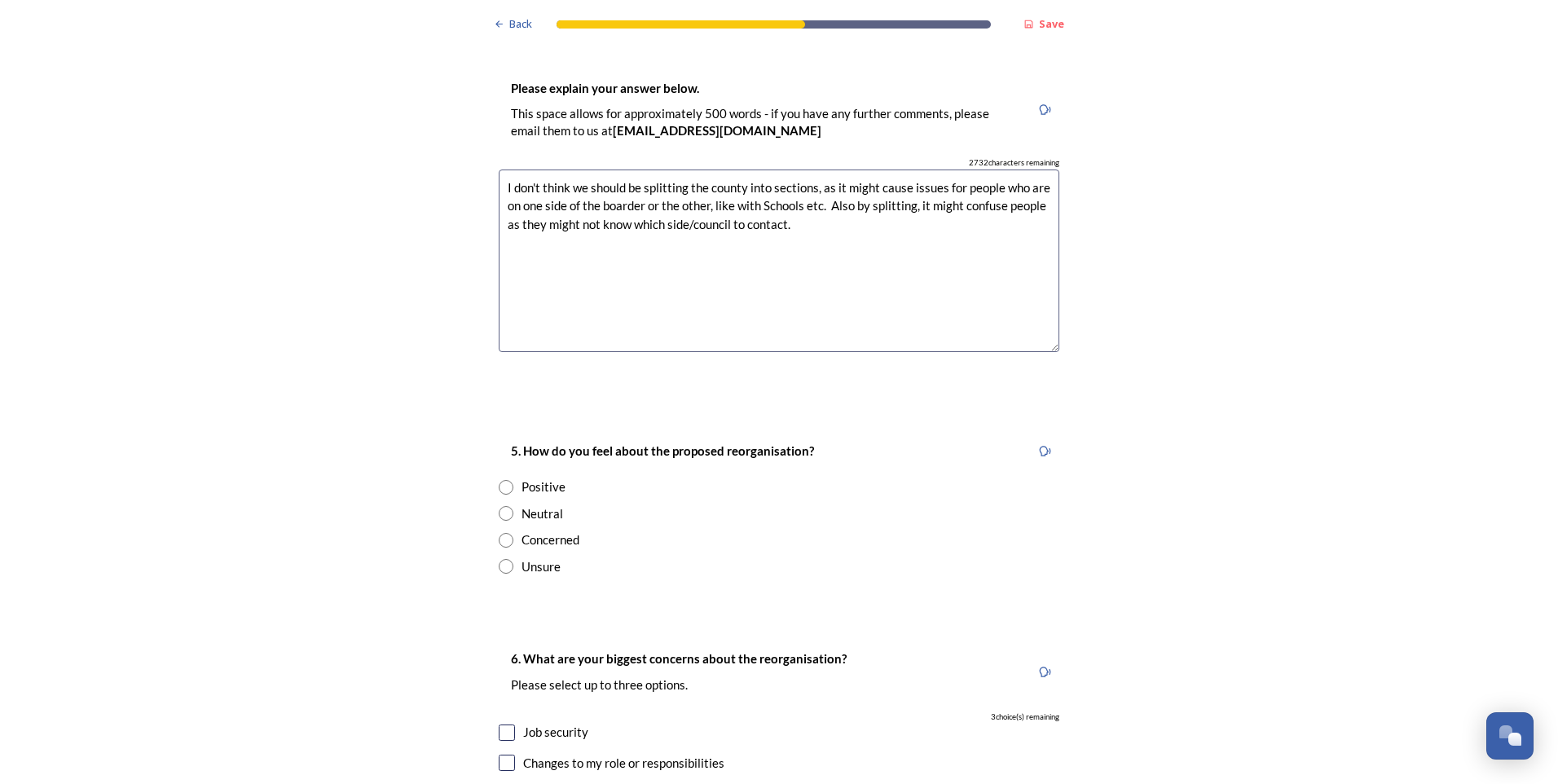
scroll to position [2444, 0]
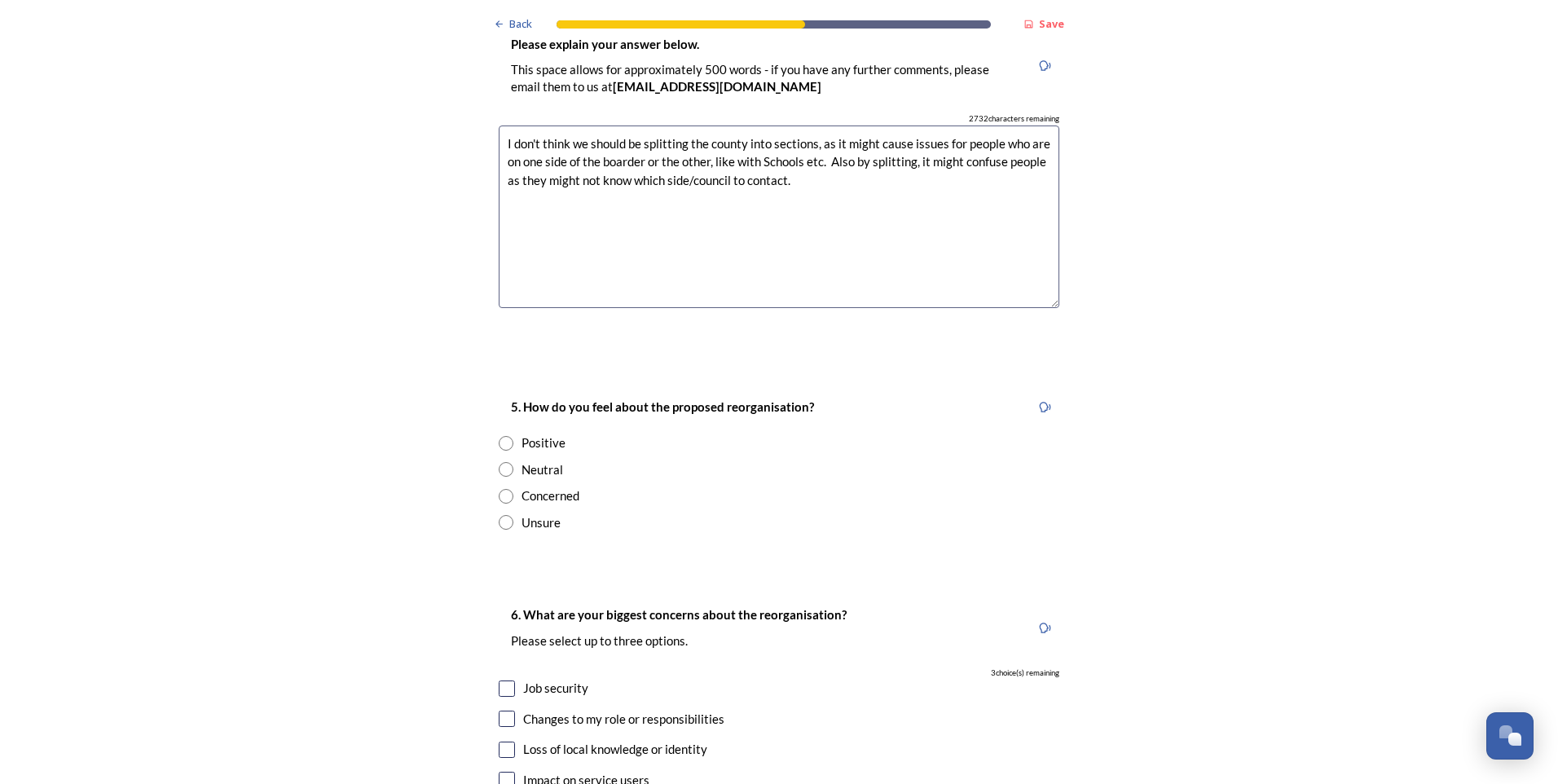
click at [500, 462] on input "radio" at bounding box center [505, 469] width 14 height 14
radio input "true"
click at [502, 515] on input "radio" at bounding box center [505, 521] width 14 height 14
radio input "true"
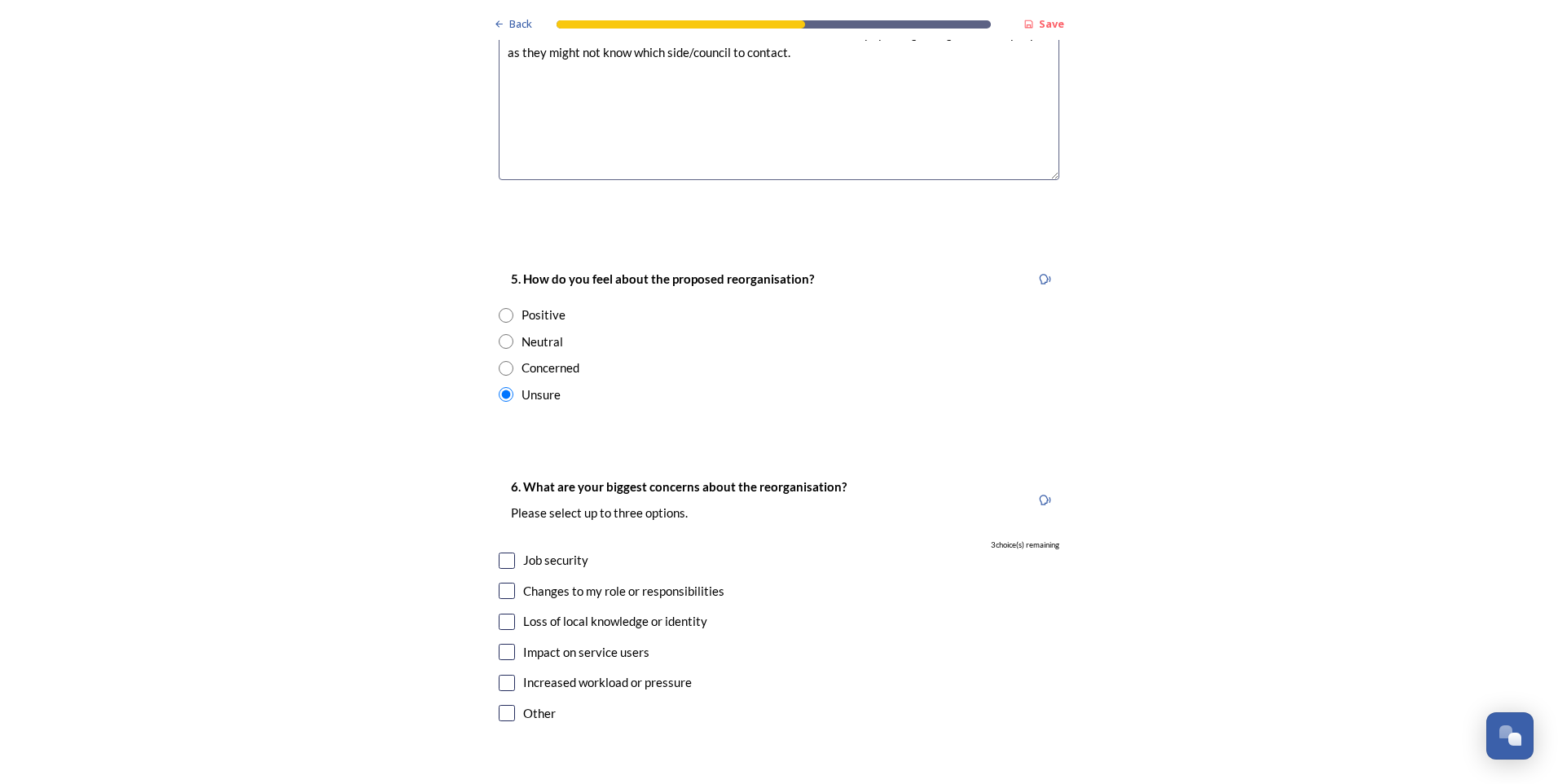
scroll to position [2607, 0]
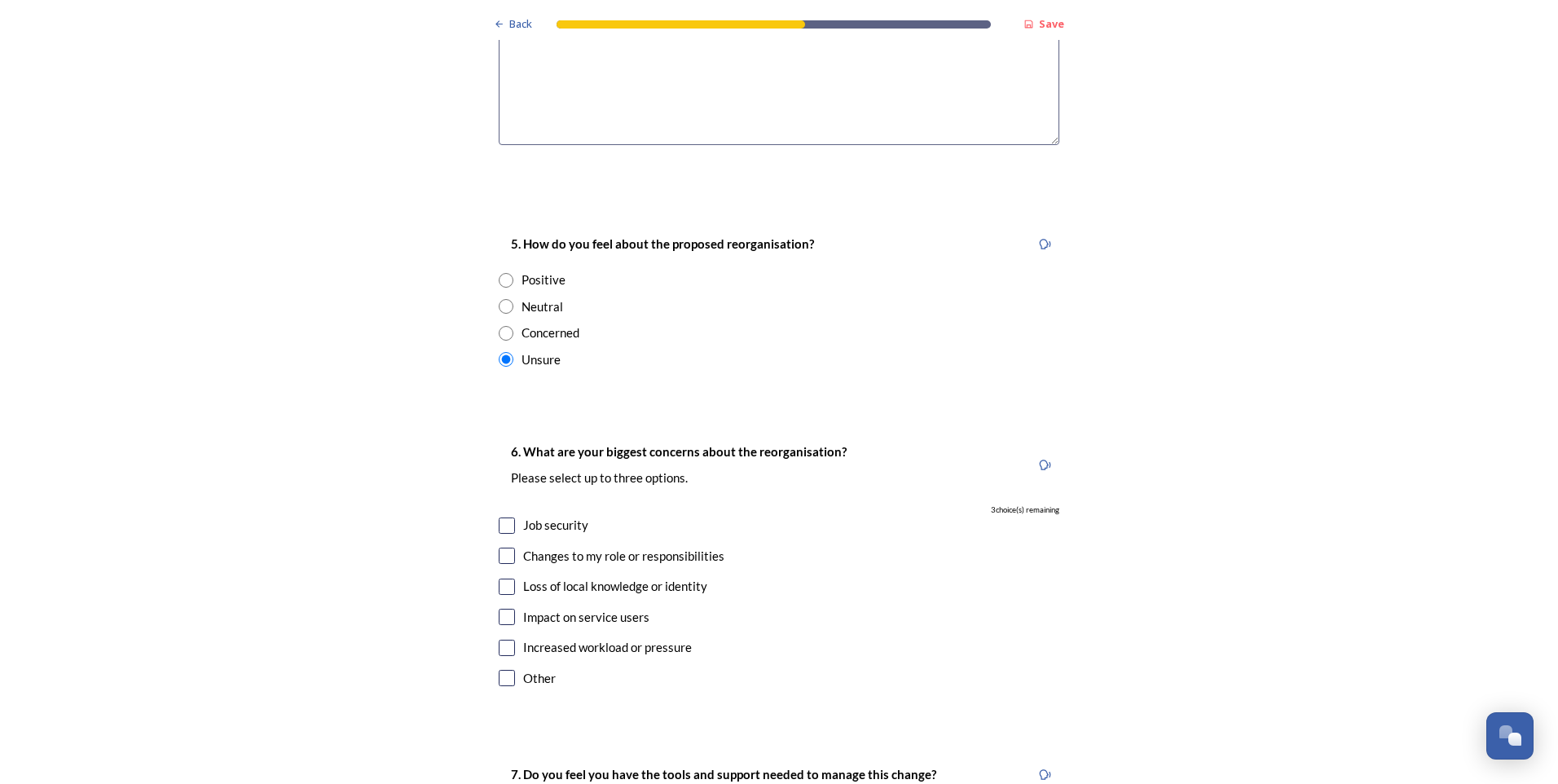
click at [502, 518] on input "checkbox" at bounding box center [506, 525] width 16 height 16
checkbox input "true"
click at [508, 547] on input "checkbox" at bounding box center [506, 555] width 16 height 16
checkbox input "true"
click at [501, 639] on input "checkbox" at bounding box center [506, 647] width 16 height 16
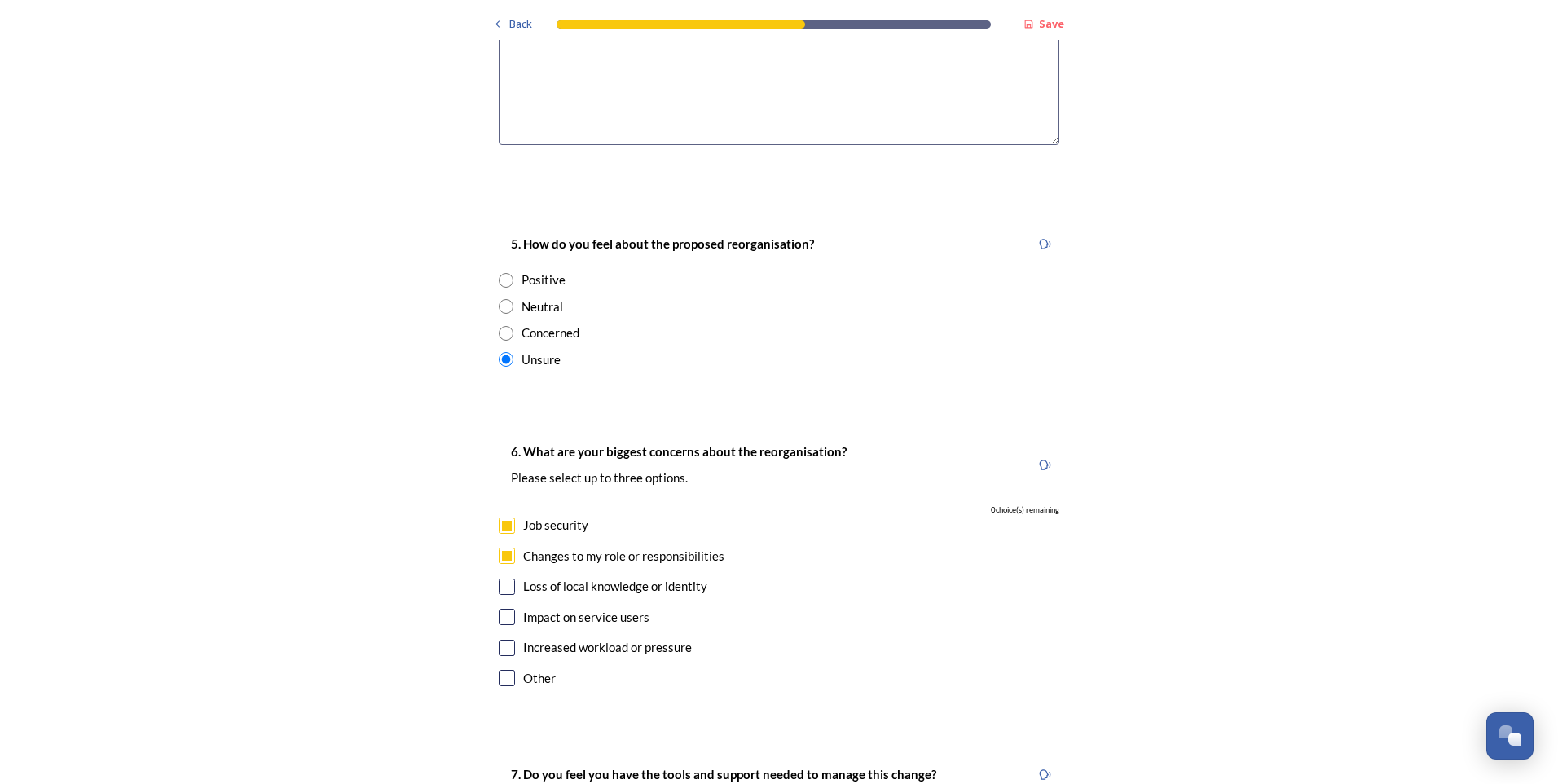
checkbox input "true"
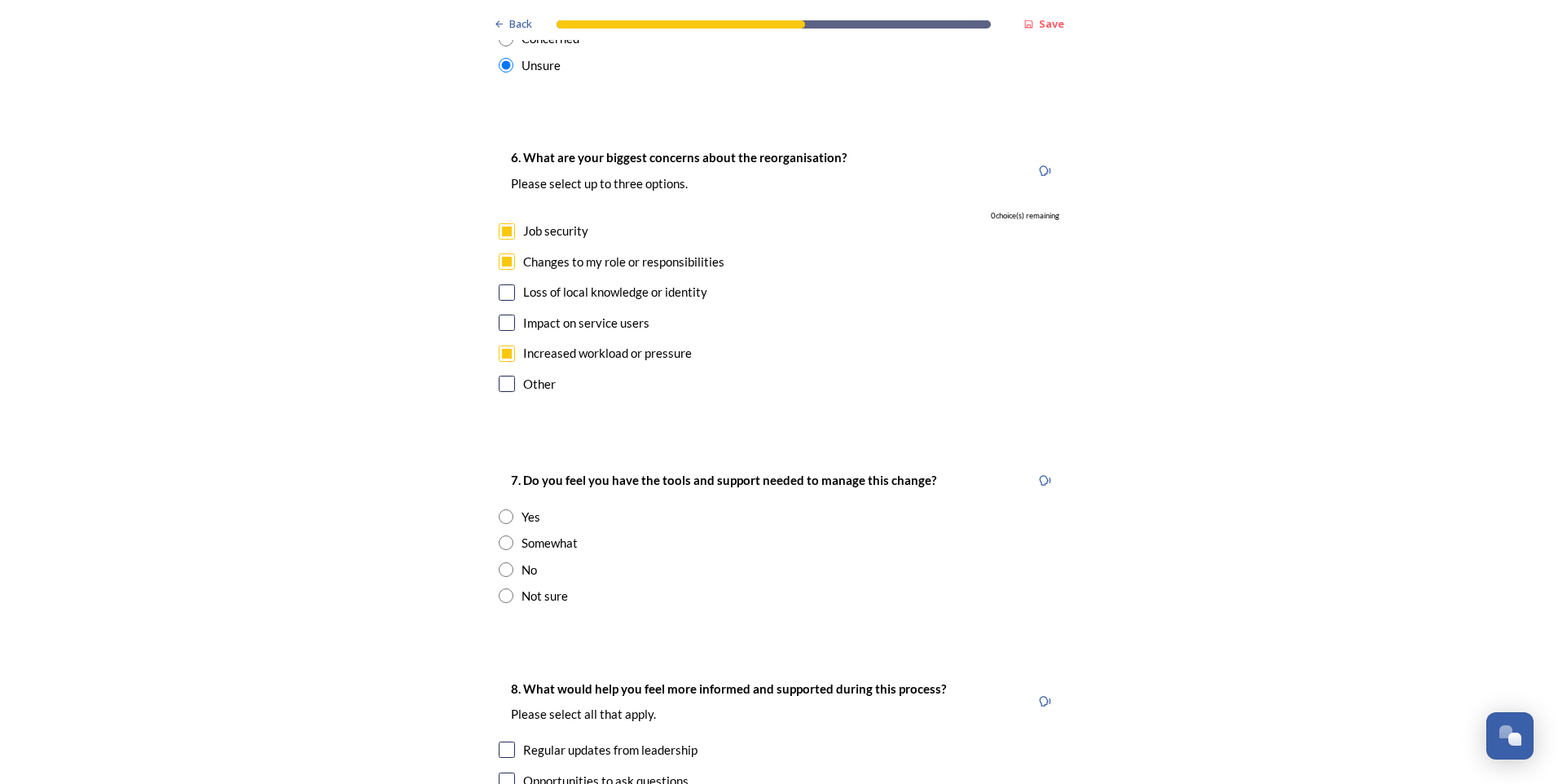
scroll to position [2933, 0]
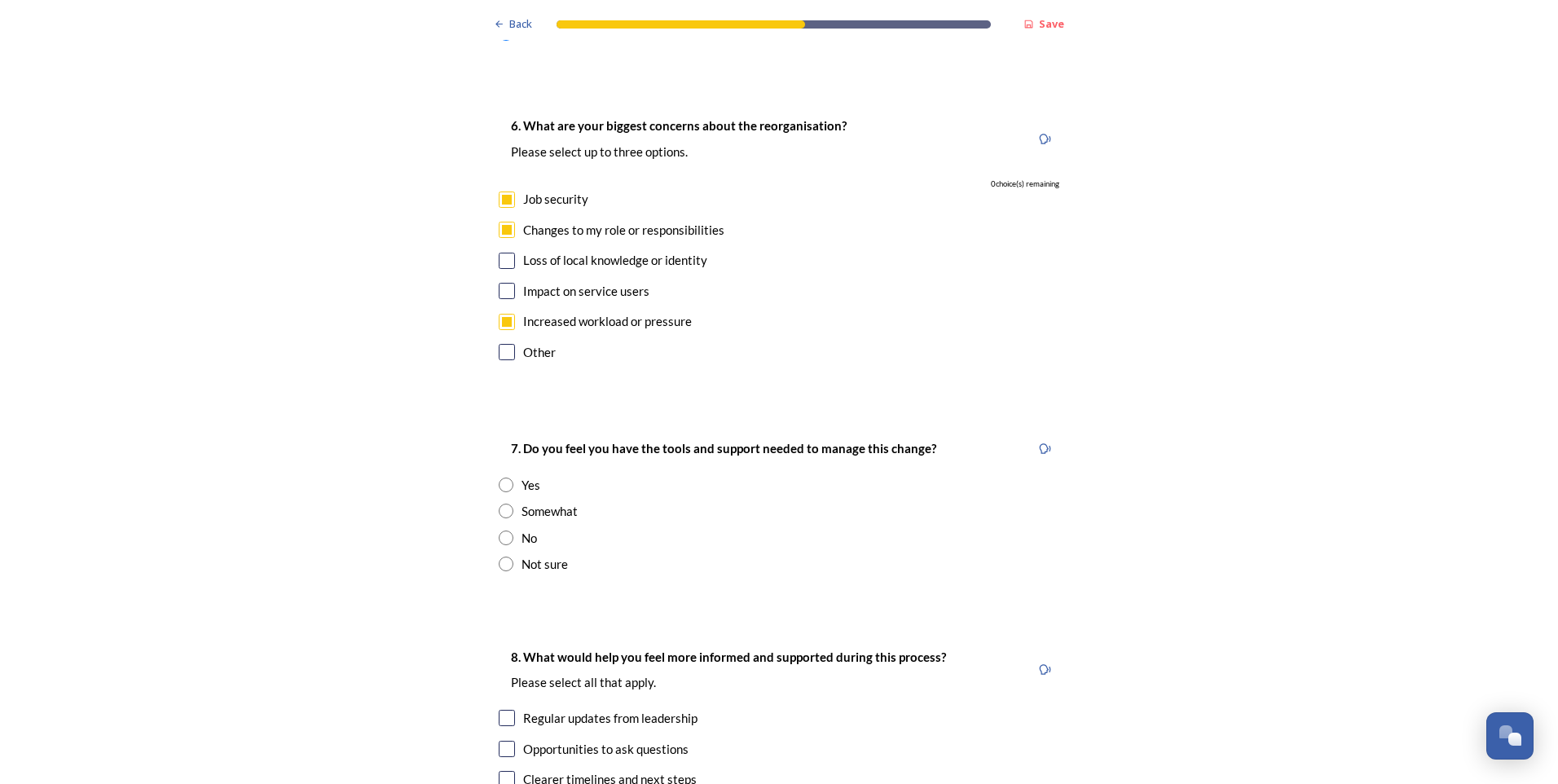
click at [504, 557] on input "radio" at bounding box center [505, 564] width 14 height 14
radio input "true"
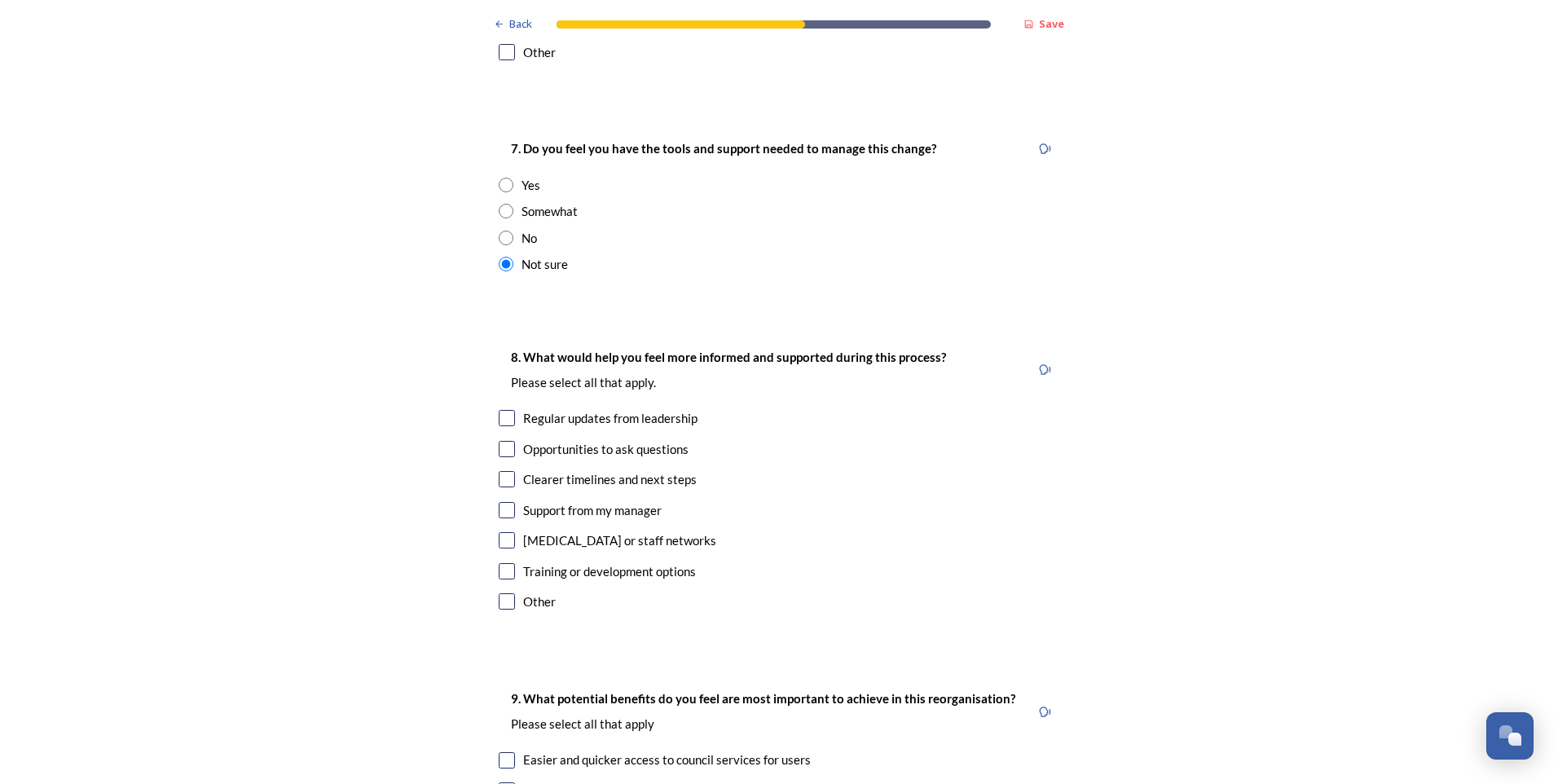
scroll to position [3259, 0]
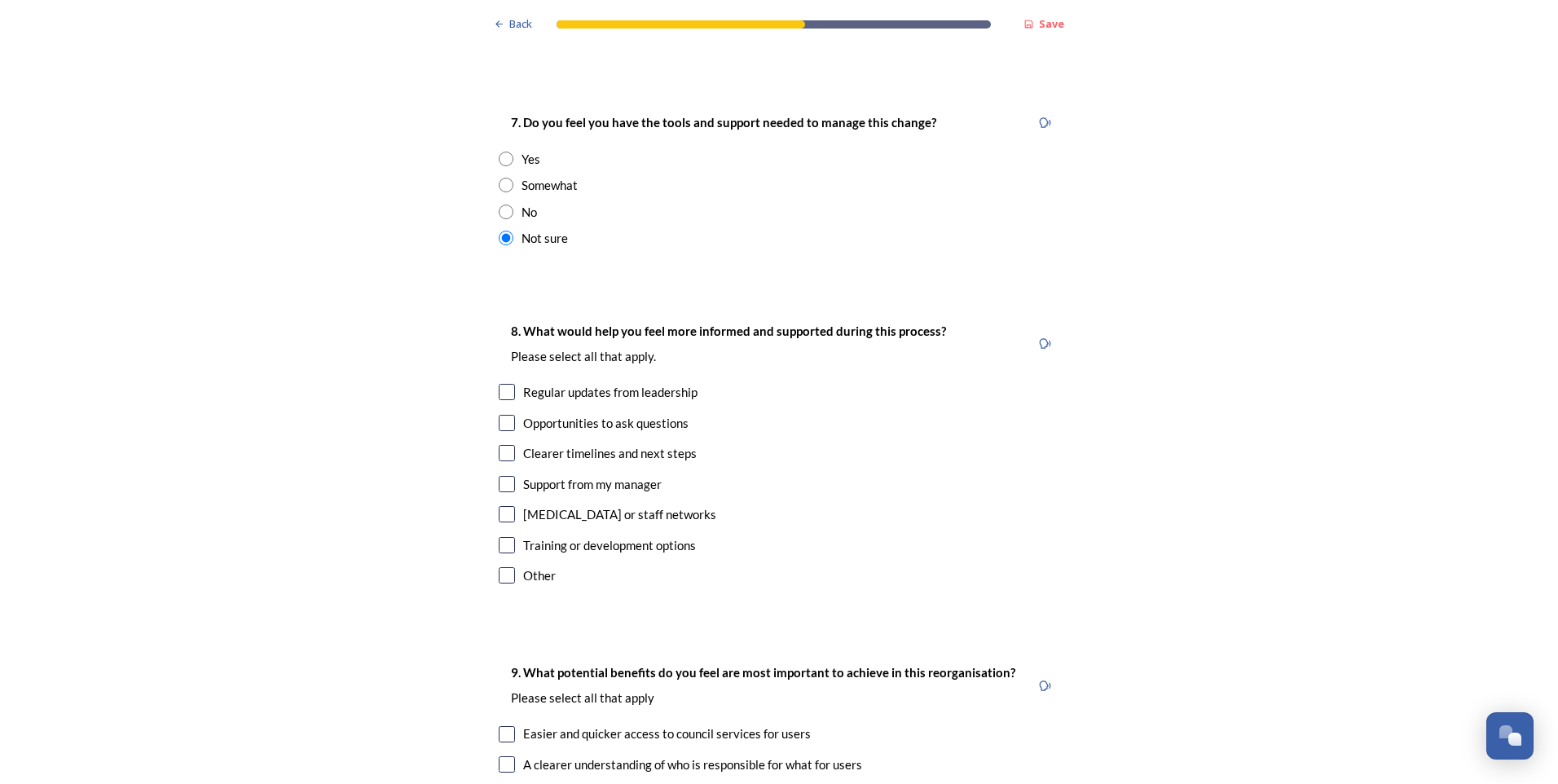
click at [506, 383] on input "checkbox" at bounding box center [506, 391] width 16 height 16
checkbox input "true"
click at [503, 415] on input "checkbox" at bounding box center [506, 423] width 16 height 16
checkbox input "true"
click at [499, 445] on input "checkbox" at bounding box center [506, 452] width 16 height 16
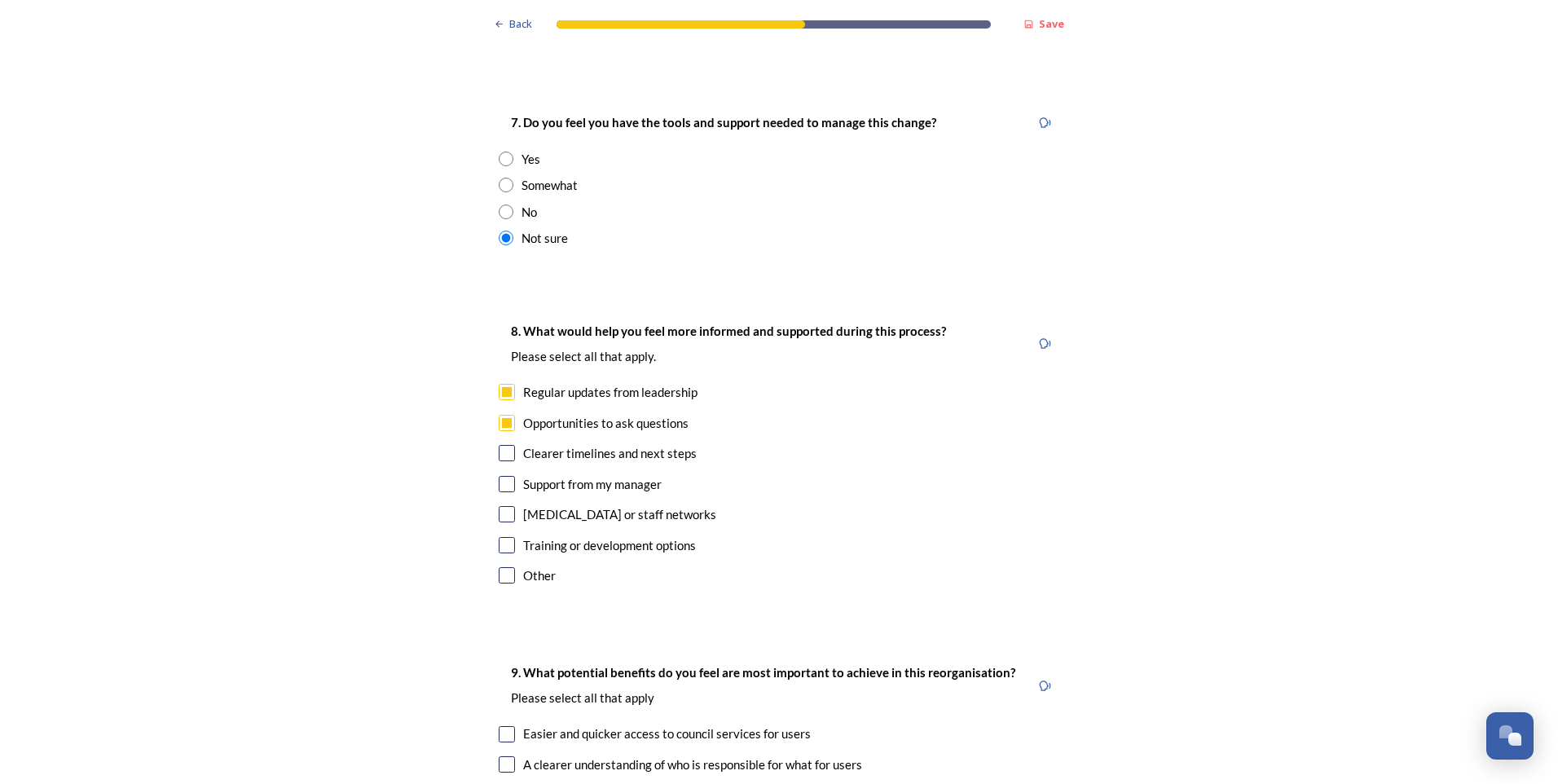
checkbox input "true"
click at [504, 567] on input "checkbox" at bounding box center [506, 575] width 16 height 16
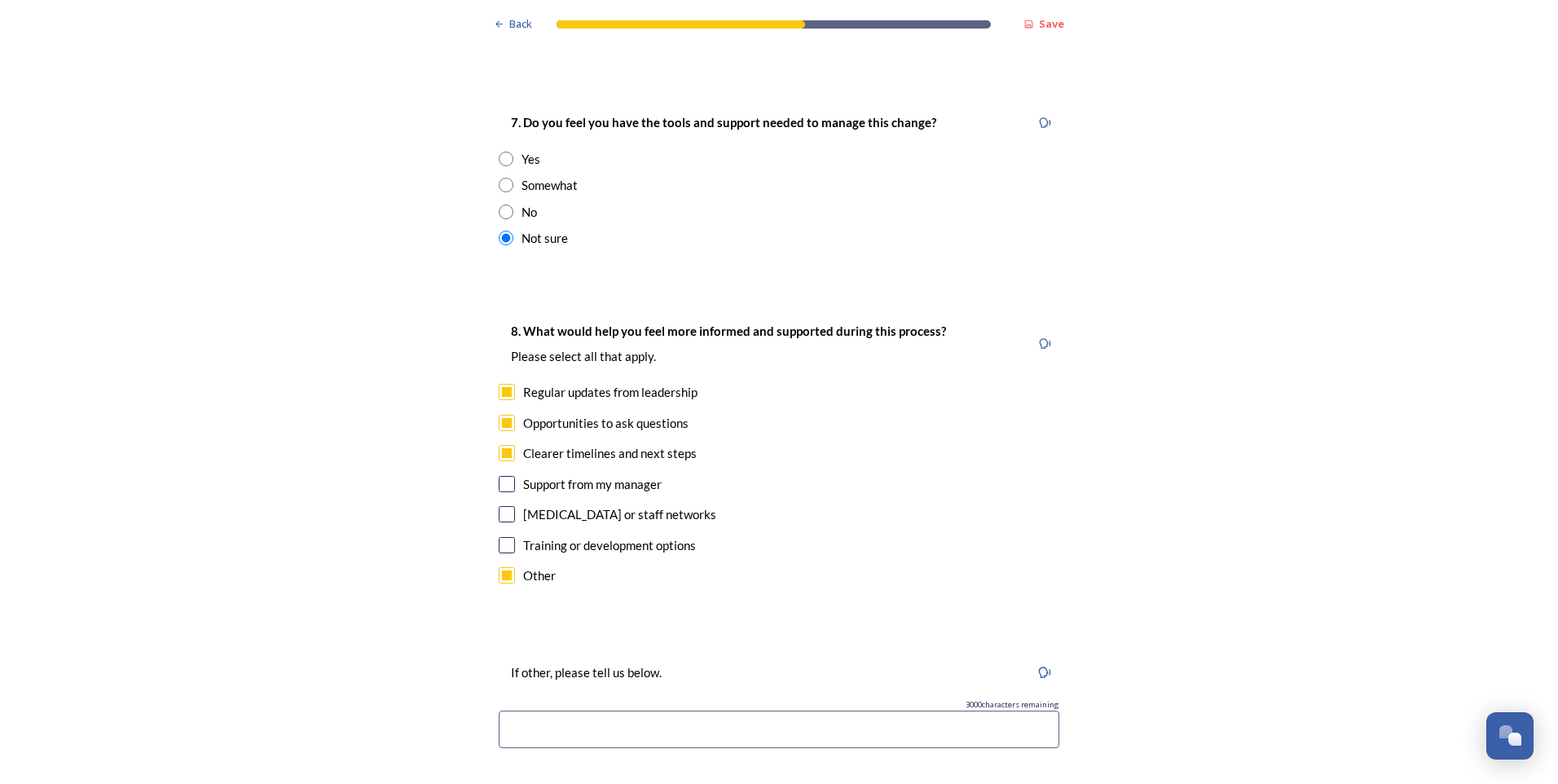
click at [499, 567] on input "checkbox" at bounding box center [506, 575] width 16 height 16
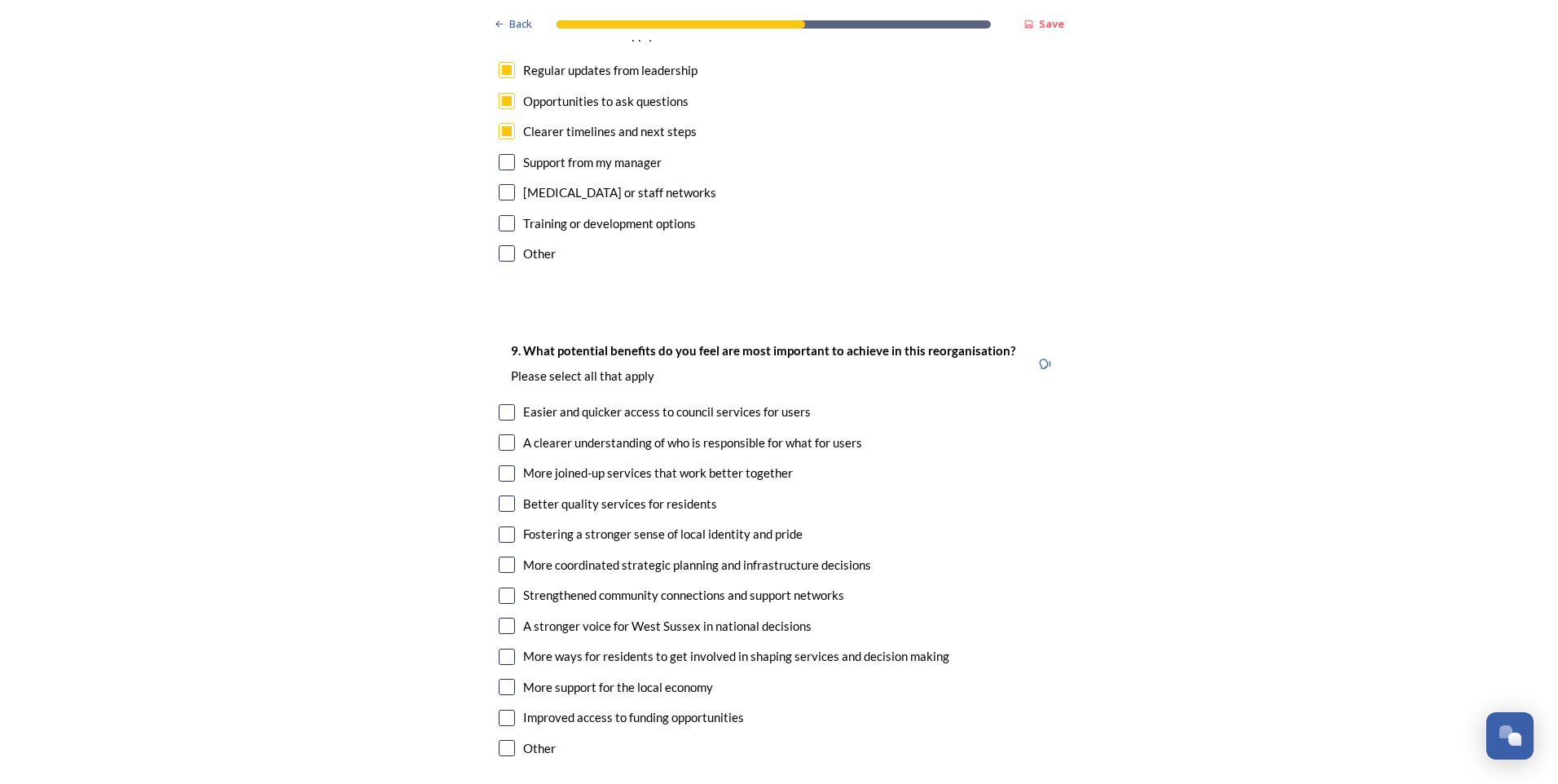
scroll to position [3585, 0]
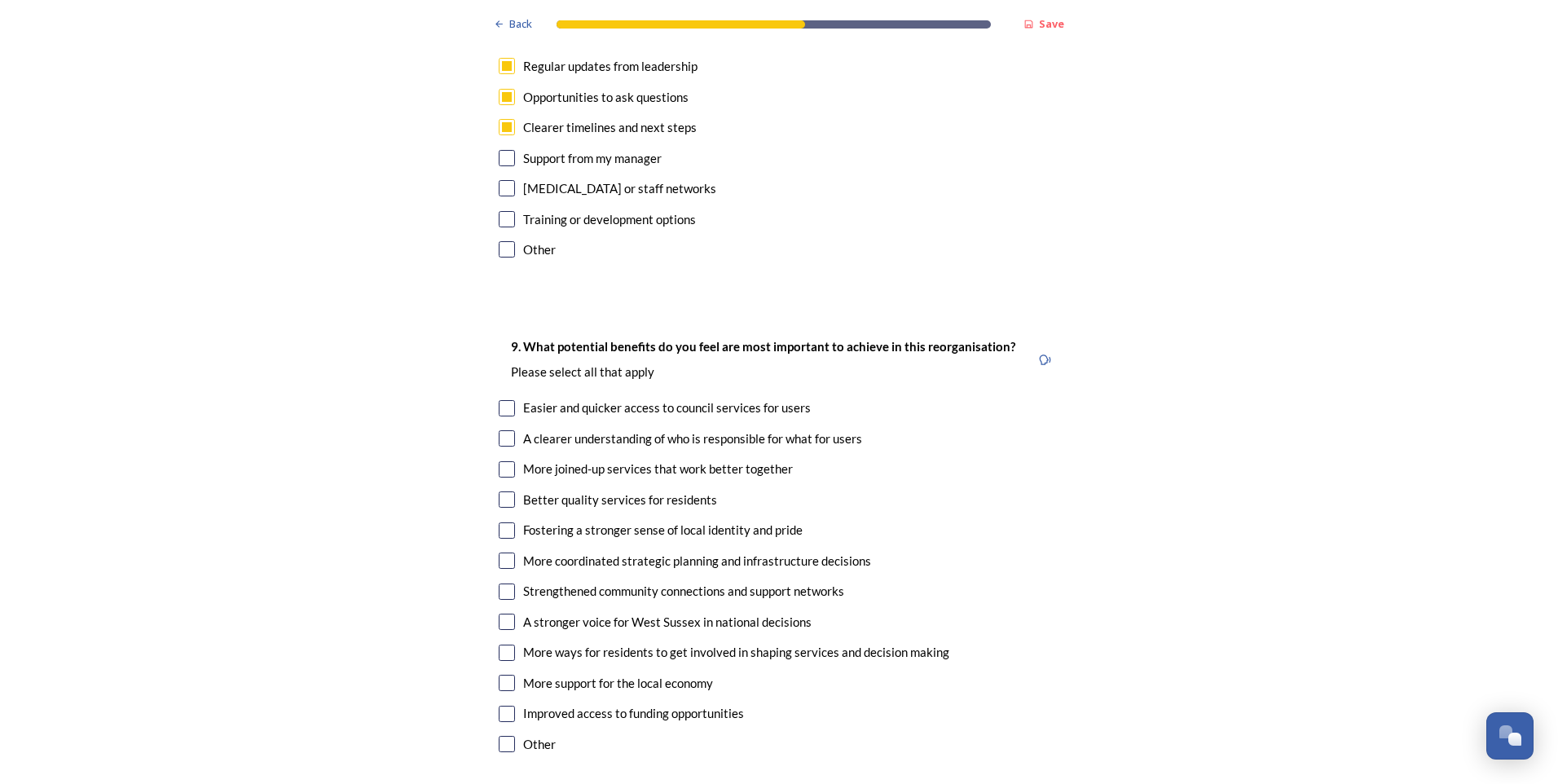
click at [499, 242] on input "checkbox" at bounding box center [506, 249] width 16 height 16
checkbox input "true"
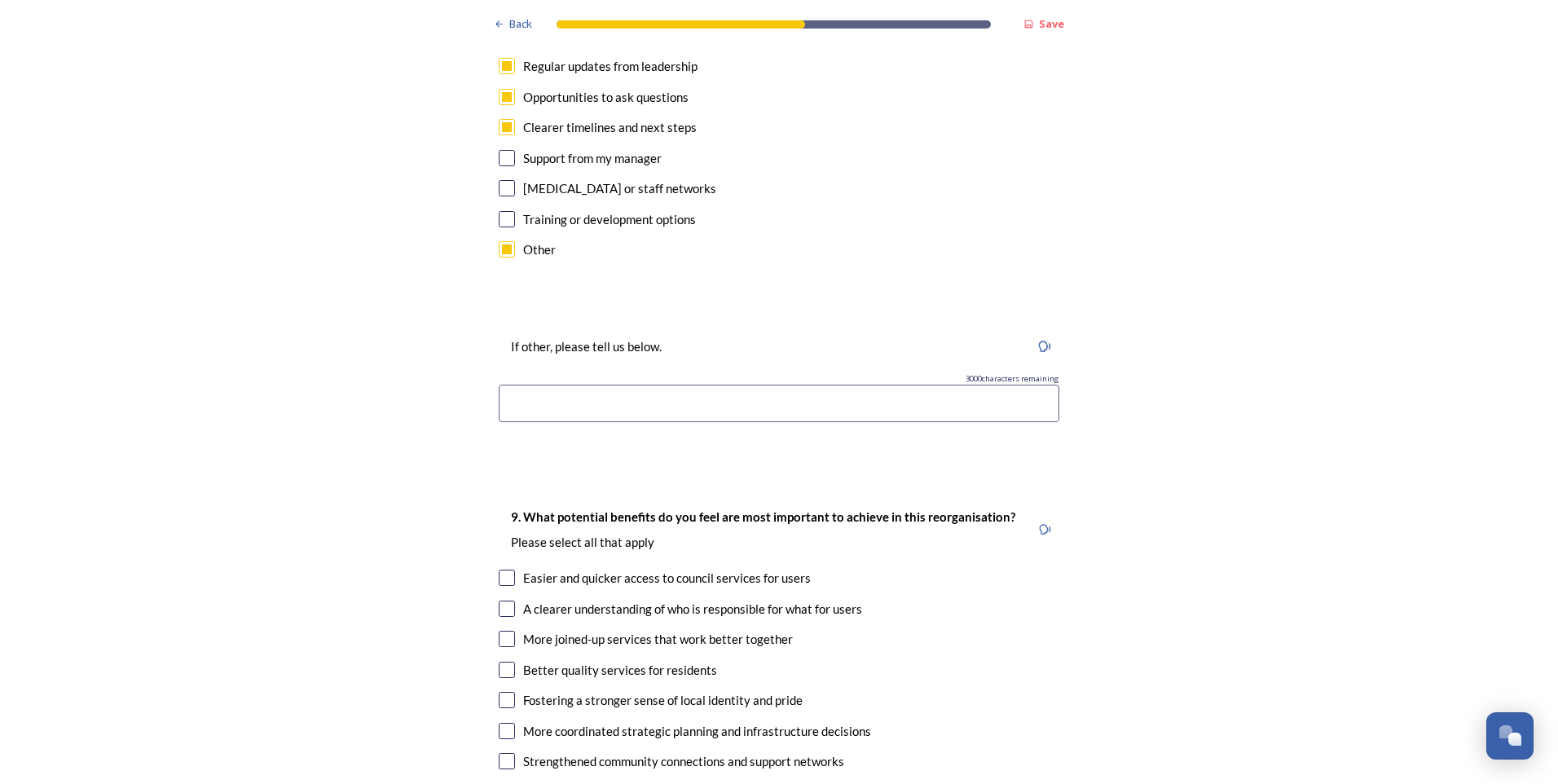
click at [521, 384] on input at bounding box center [779, 403] width 561 height 37
click at [546, 384] on input "Explain how it will effect us/out jobs when the councils merge" at bounding box center [779, 403] width 561 height 37
click at [543, 384] on input "Explainasap how it will effect us/out jobs when the councils merge" at bounding box center [779, 403] width 561 height 37
click at [689, 384] on input "Explain asap how it will effect us/out jobs when the councils merge" at bounding box center [779, 403] width 561 height 37
click at [746, 384] on input "Explain asap how it will effect us in our jobs when the councils merge" at bounding box center [779, 403] width 561 height 37
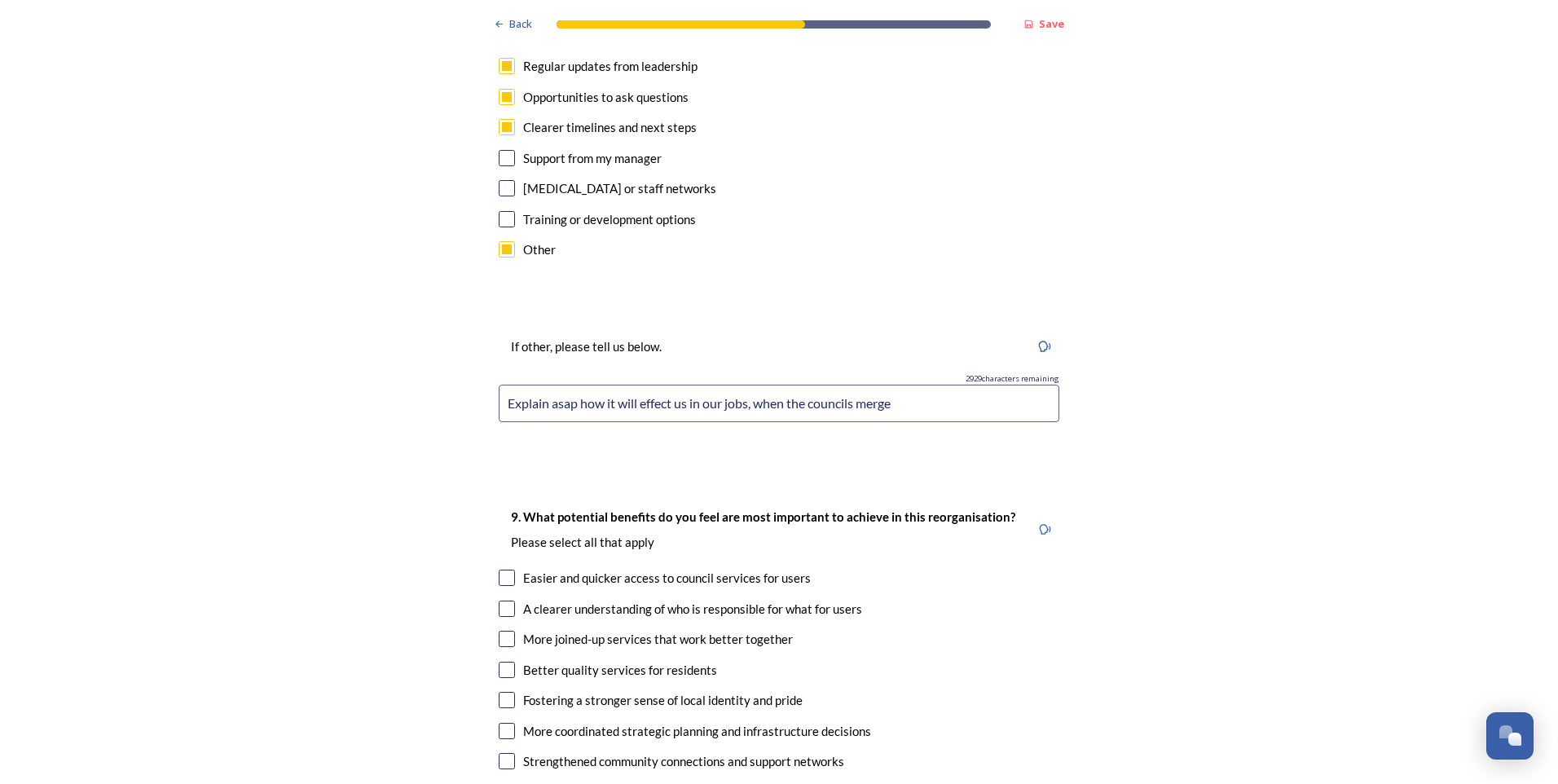
click at [893, 384] on input "Explain asap how it will effect us in our jobs, when the councils merge" at bounding box center [779, 403] width 561 height 37
drag, startPoint x: 744, startPoint y: 357, endPoint x: 802, endPoint y: 407, distance: 76.6
click at [745, 384] on input "Explain asap how it will effect us in our jobs, when the councils merge." at bounding box center [779, 403] width 561 height 37
type input "Explain asap how it will effect us in our jobs/how we do things, when the counc…"
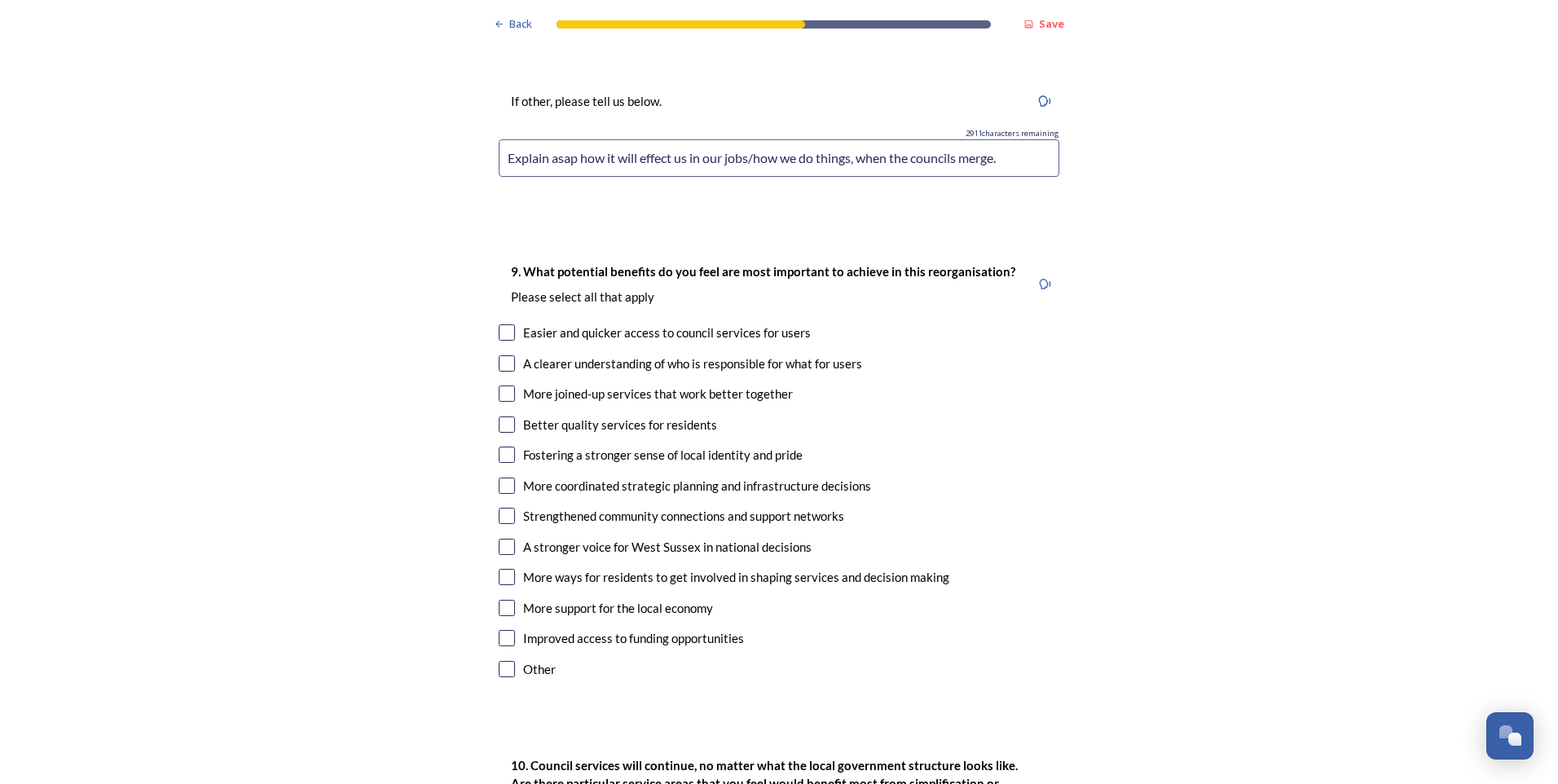
scroll to position [3829, 0]
click at [503, 356] on input "checkbox" at bounding box center [506, 363] width 16 height 16
checkbox input "true"
click at [499, 417] on input "checkbox" at bounding box center [506, 425] width 16 height 16
checkbox input "true"
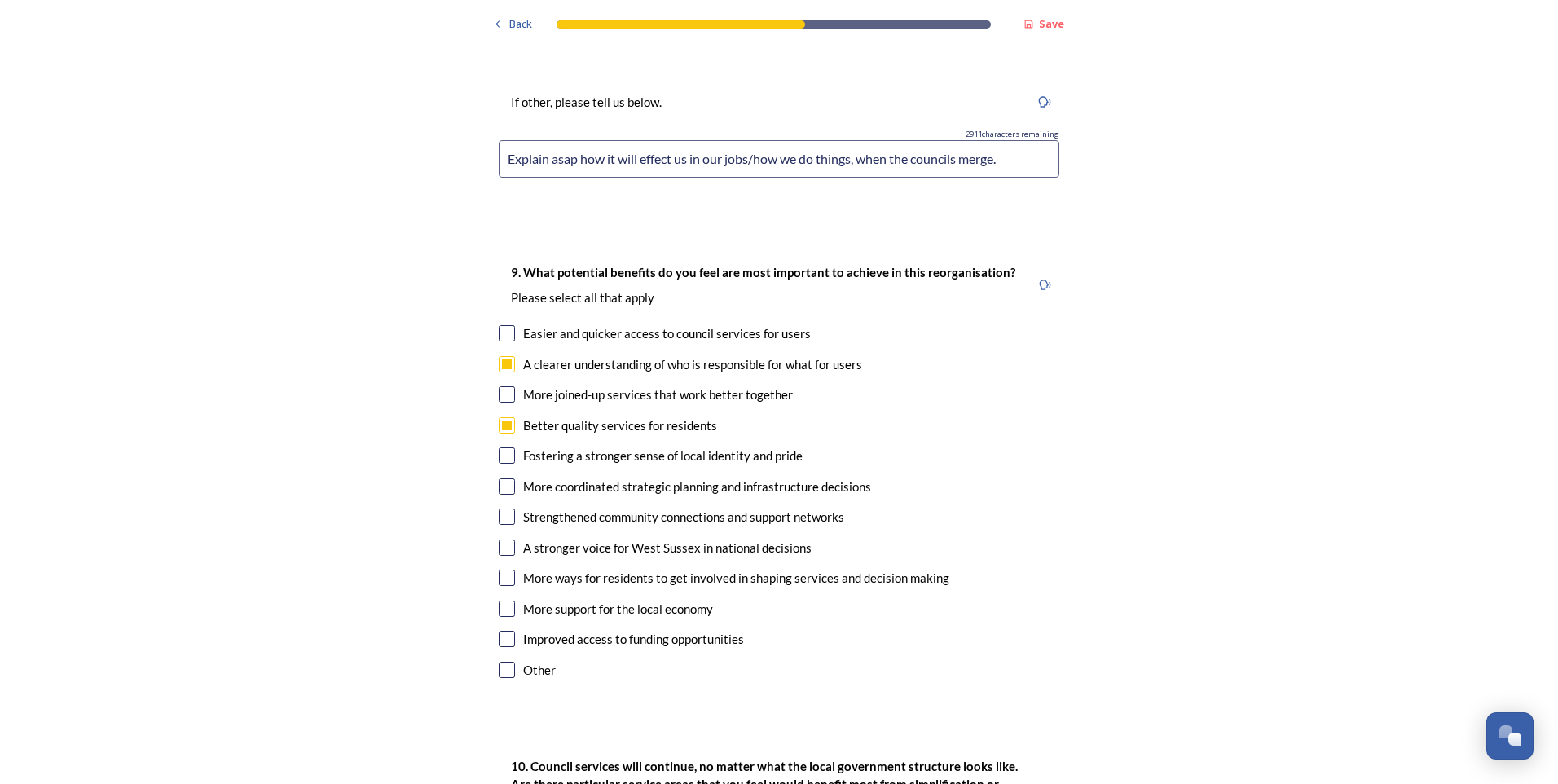
click at [499, 386] on input "checkbox" at bounding box center [506, 394] width 16 height 16
checkbox input "true"
click at [499, 325] on input "checkbox" at bounding box center [506, 333] width 16 height 16
checkbox input "true"
click at [500, 540] on input "checkbox" at bounding box center [506, 547] width 16 height 16
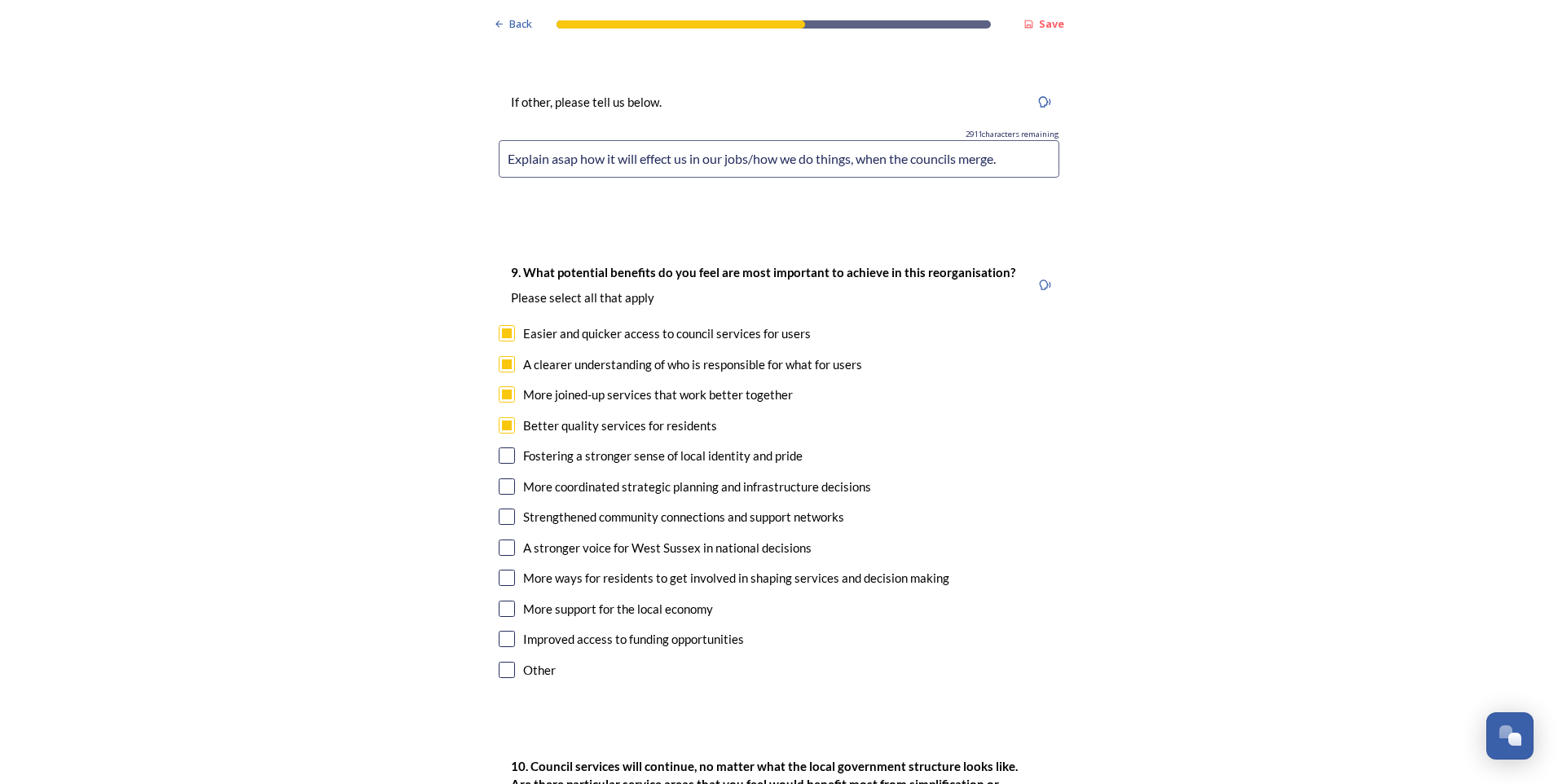
checkbox input "true"
click at [499, 448] on input "checkbox" at bounding box center [506, 455] width 16 height 16
checkbox input "true"
click at [520, 254] on div "9. What potential benefits do you feel are most important to achieve in this re…" at bounding box center [763, 285] width 529 height 62
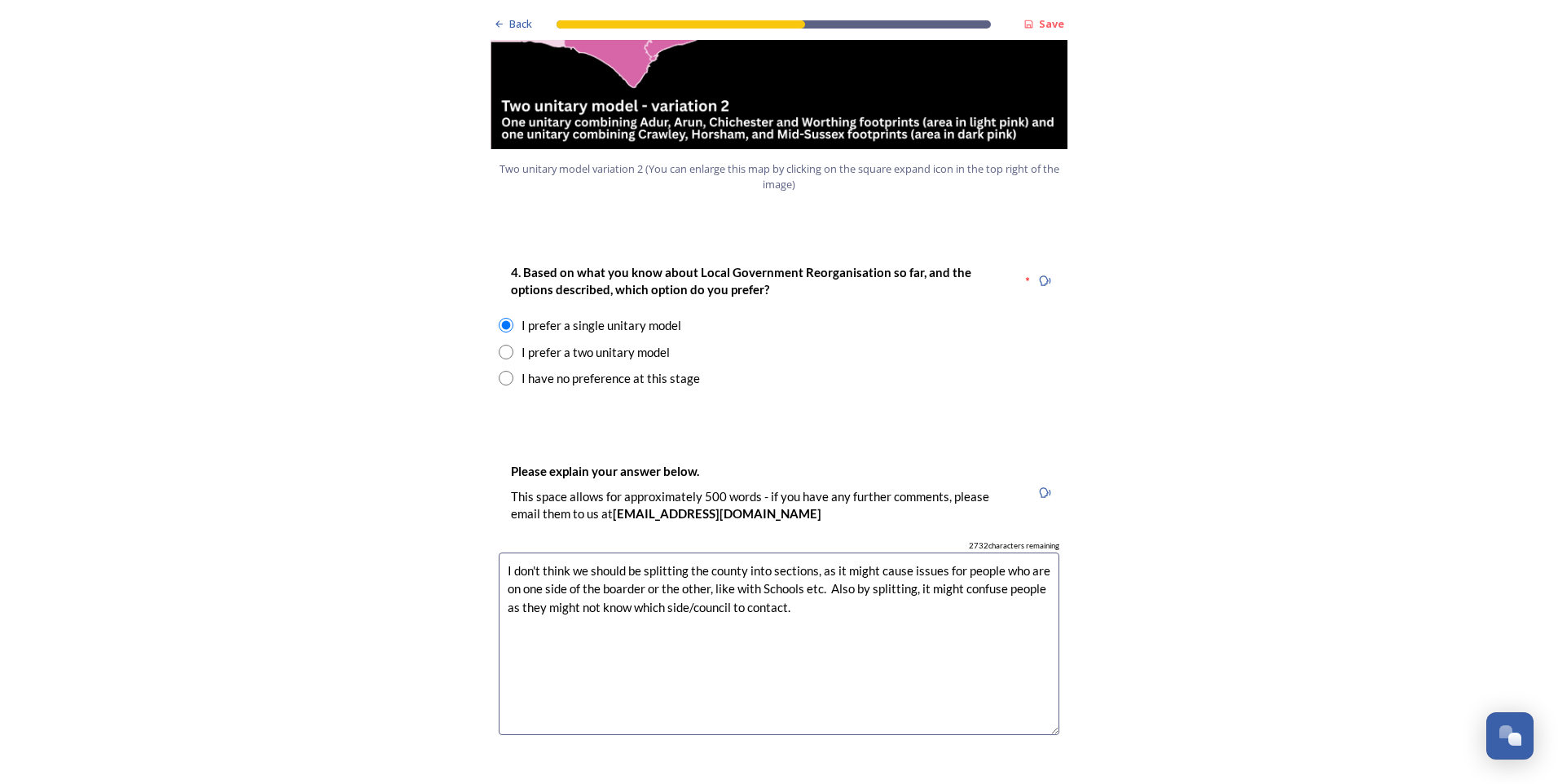
scroll to position [2037, 0]
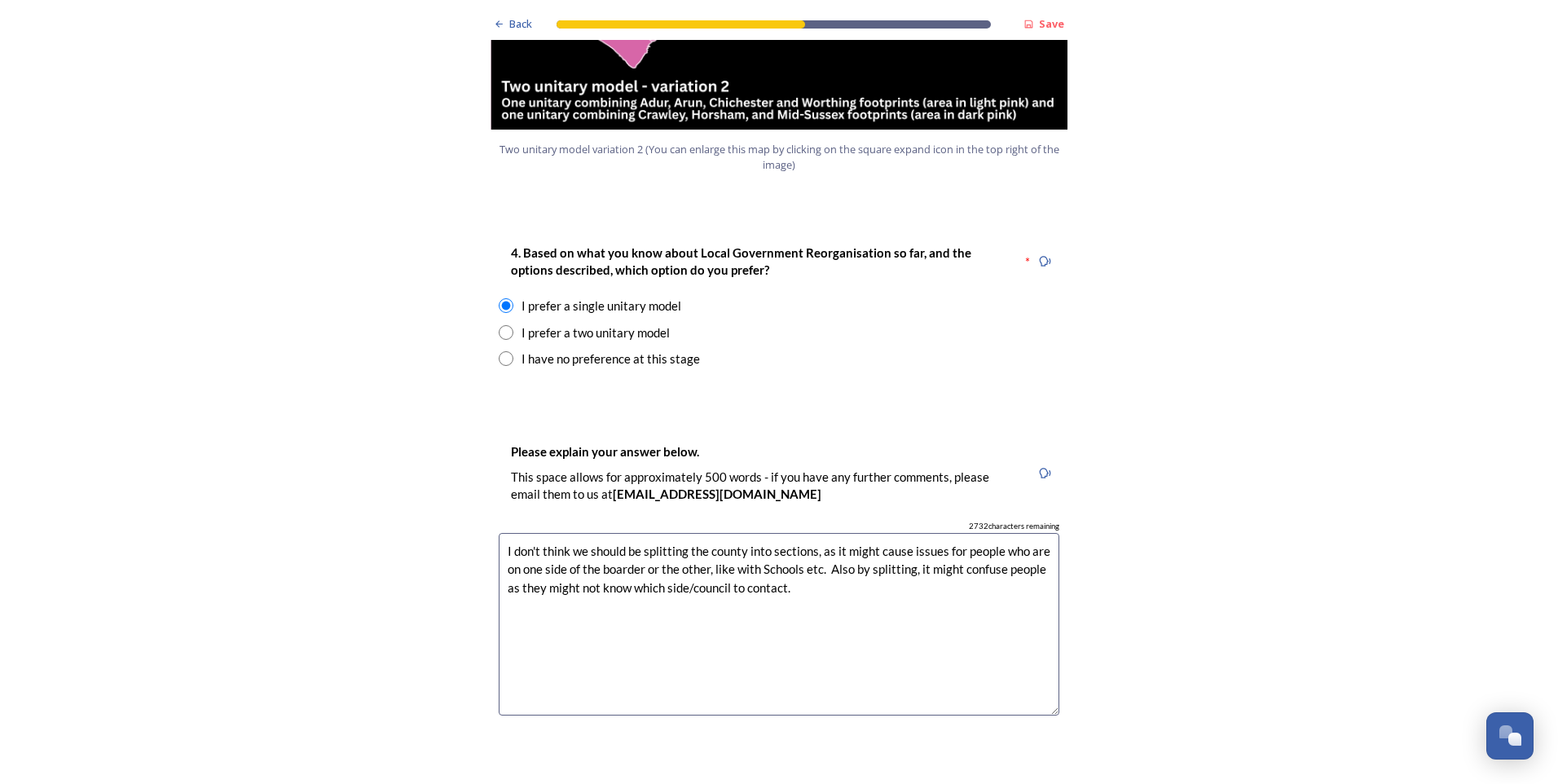
click at [401, 543] on div "Back Save Prioritising future services As explained on our Shaping [GEOGRAPHIC_…" at bounding box center [779, 698] width 1558 height 5470
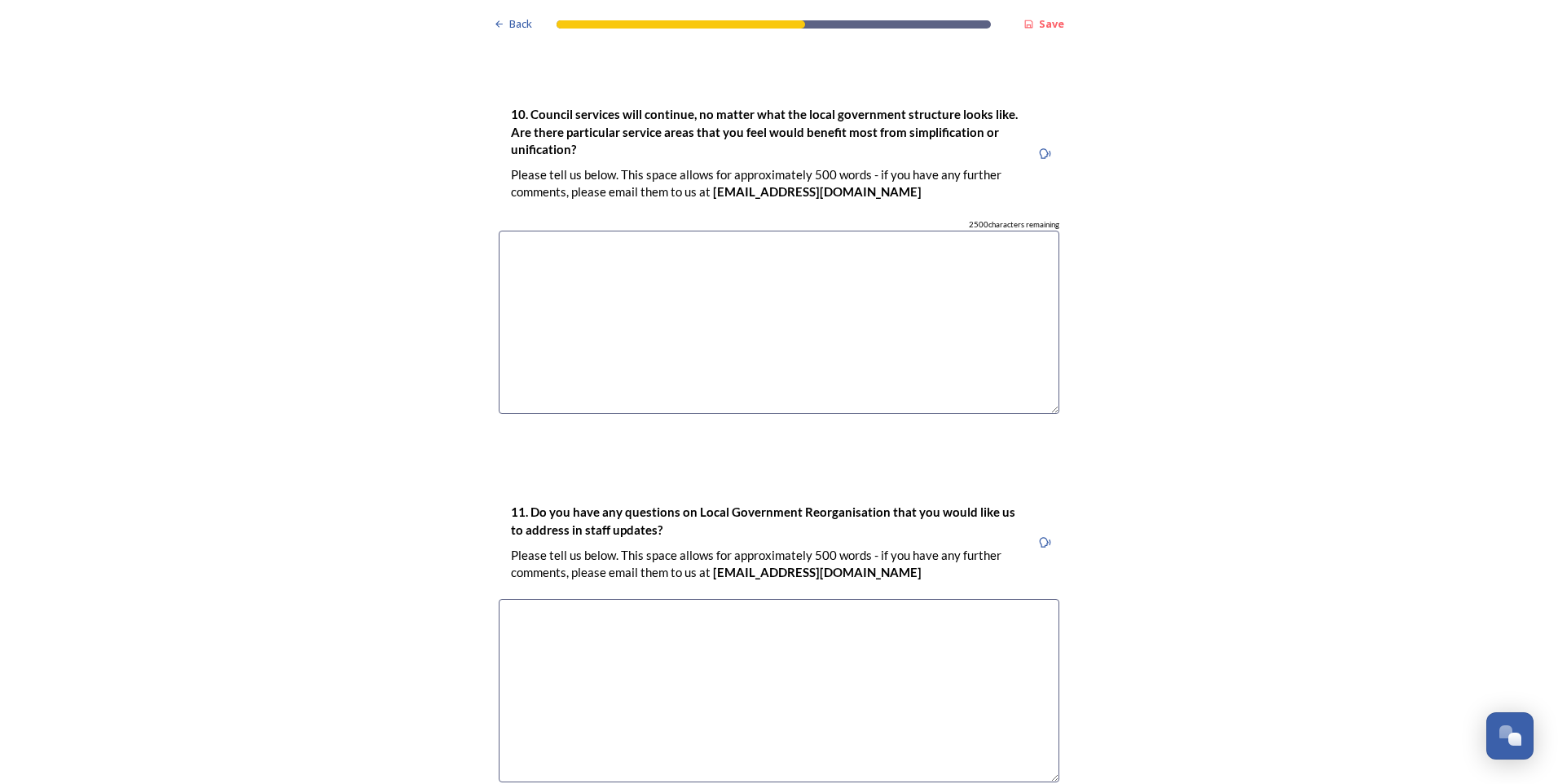
scroll to position [4638, 0]
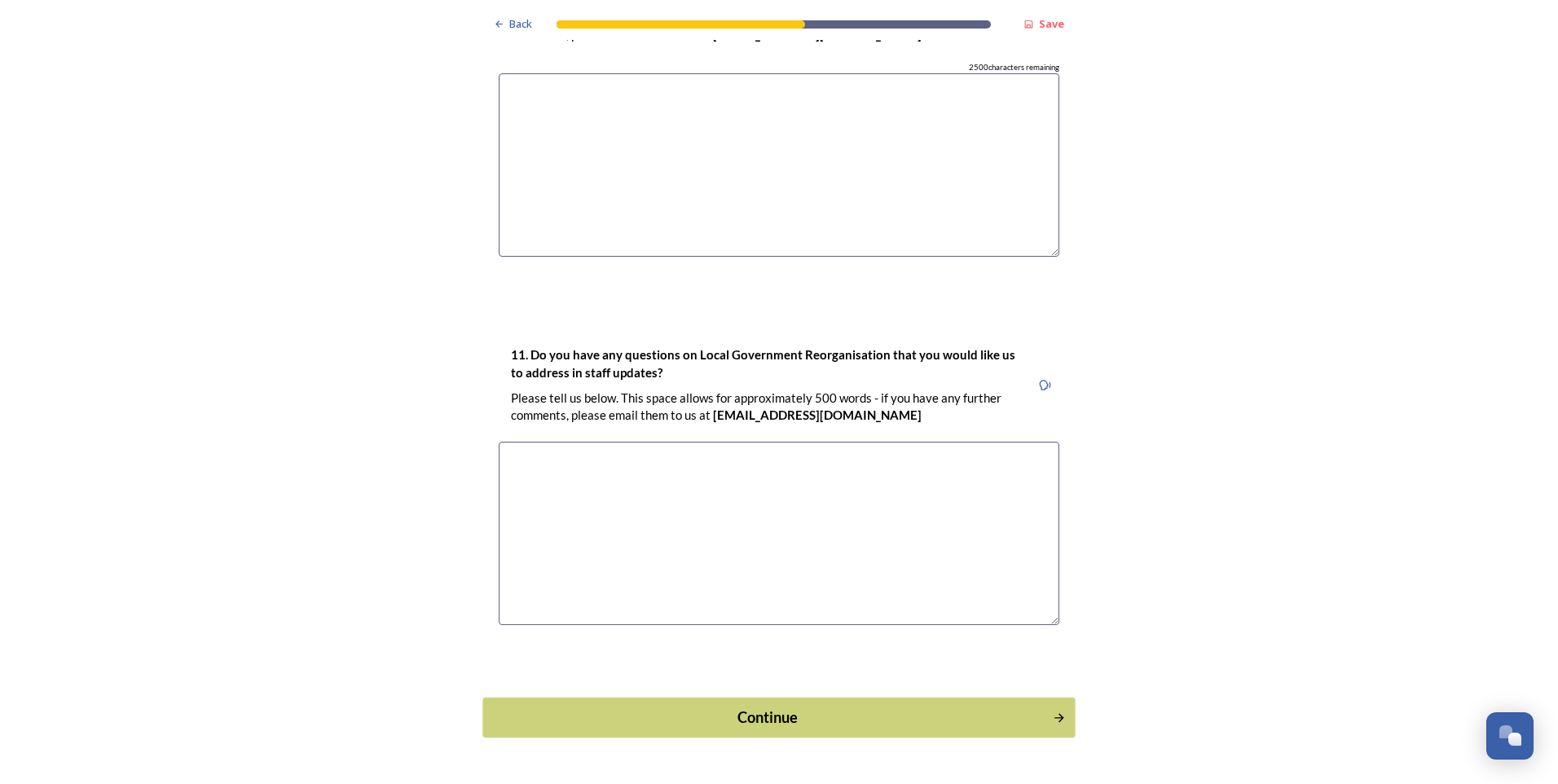
click at [753, 706] on div "Continue" at bounding box center [767, 717] width 551 height 22
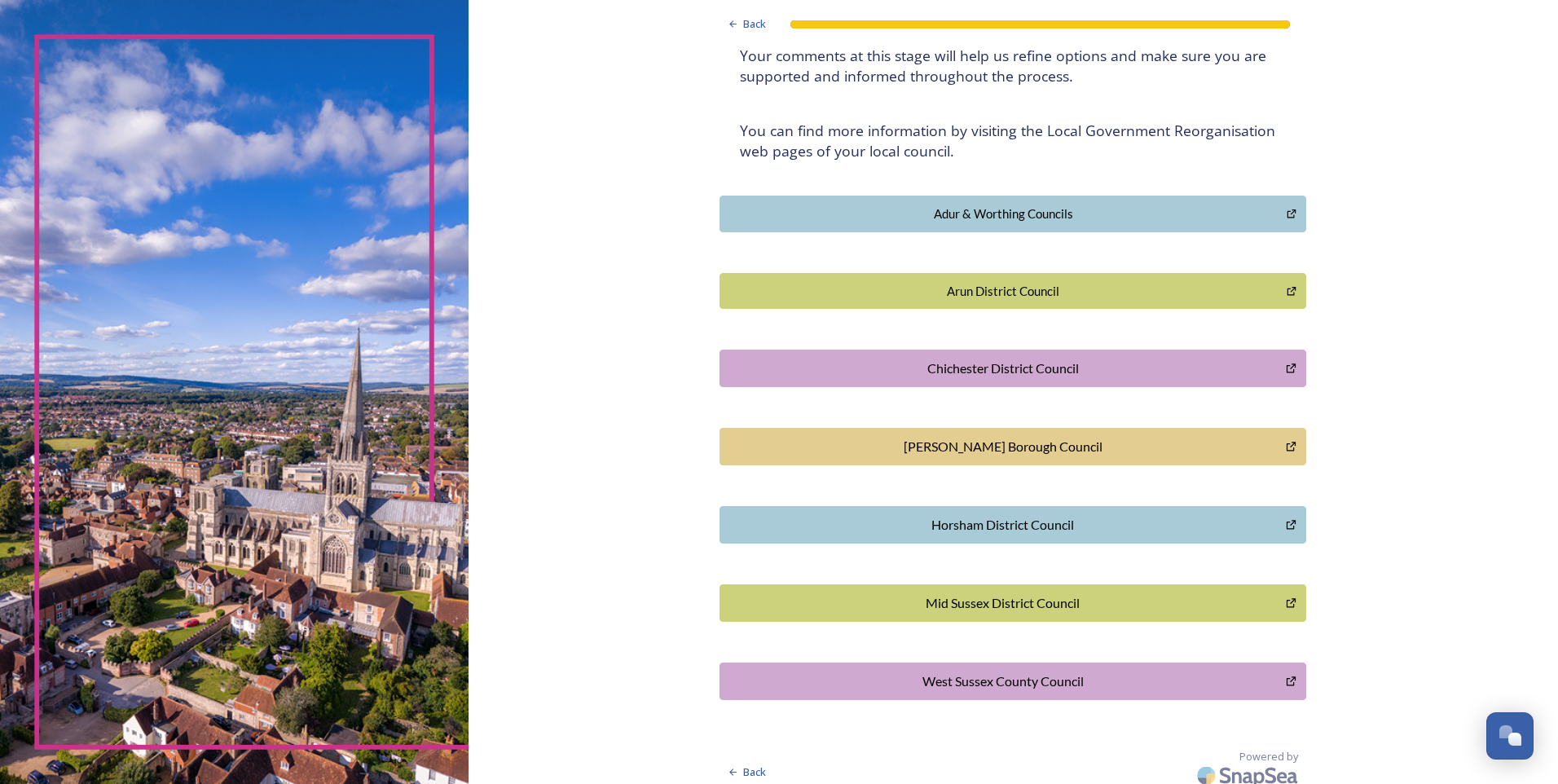
scroll to position [265, 0]
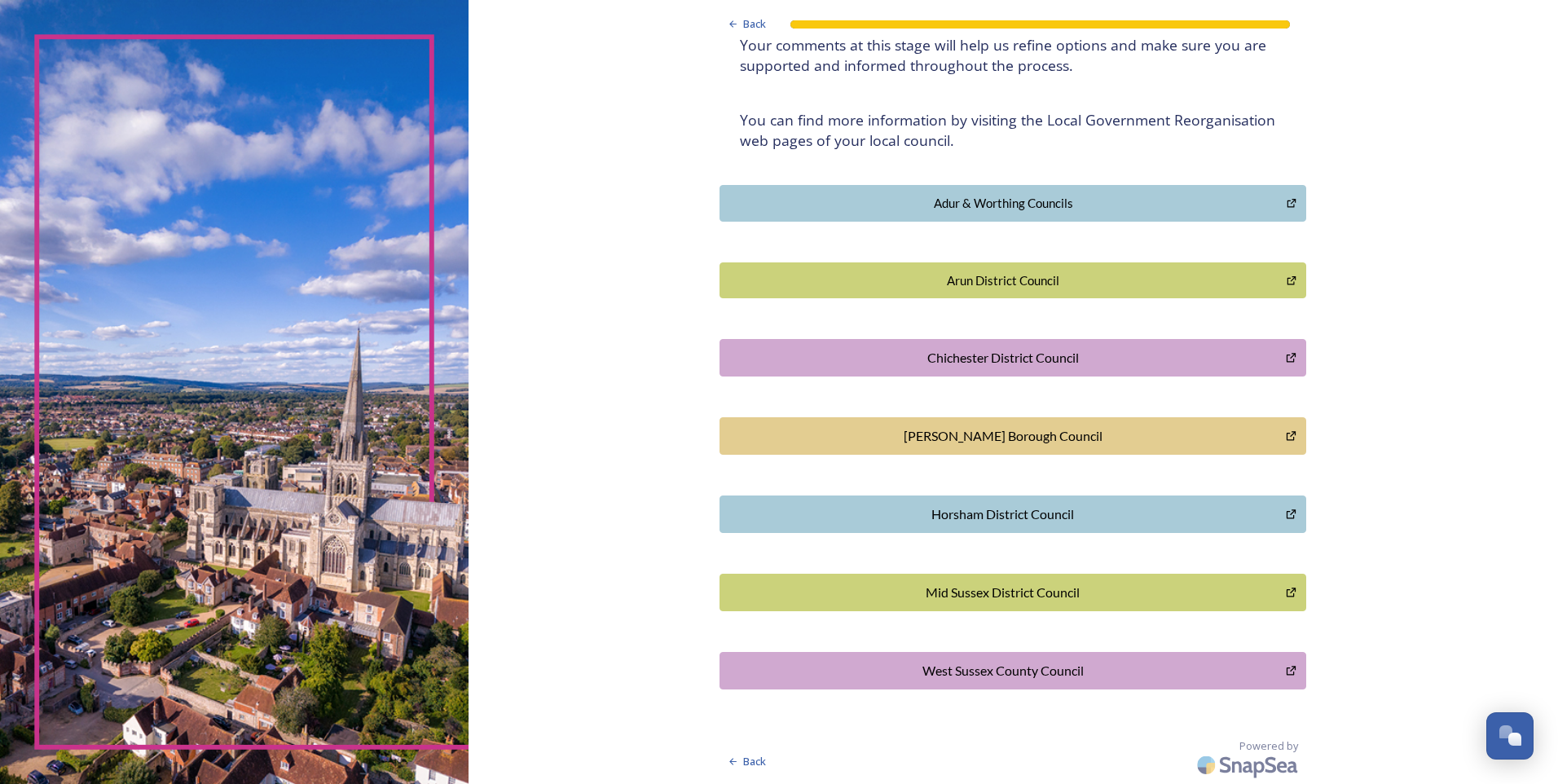
click at [974, 666] on div "West Sussex County Council" at bounding box center [1003, 670] width 548 height 19
